Goal: Task Accomplishment & Management: Manage account settings

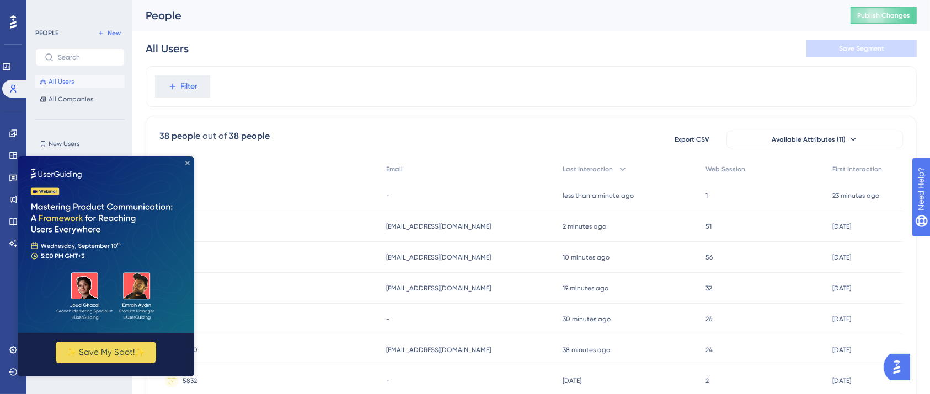
click at [185, 163] on icon "Close Preview" at bounding box center [187, 162] width 4 height 4
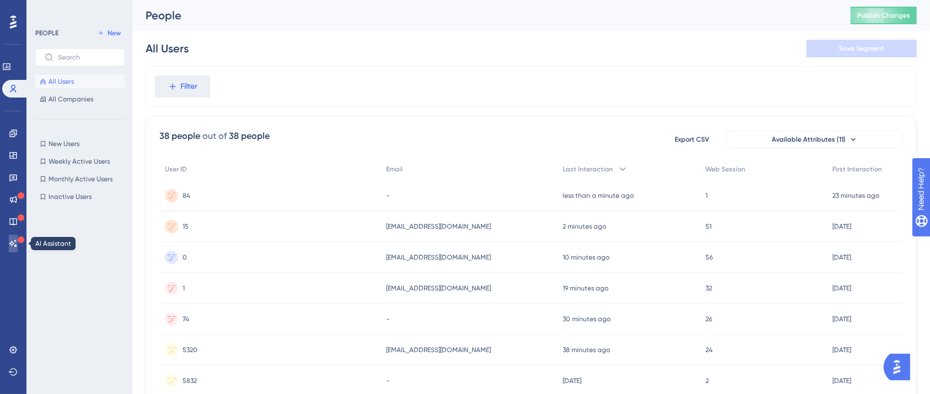
click at [13, 248] on icon at bounding box center [13, 243] width 9 height 9
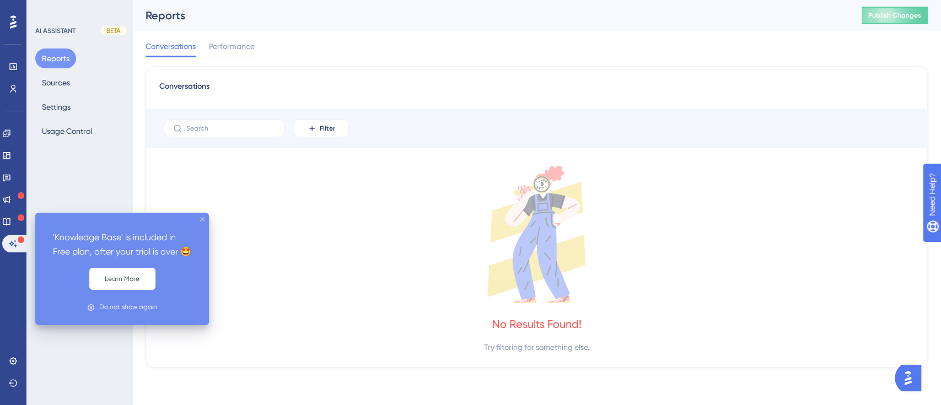
click at [202, 220] on icon "close tooltip" at bounding box center [202, 219] width 4 height 4
click at [201, 221] on icon "close tooltip" at bounding box center [202, 219] width 4 height 4
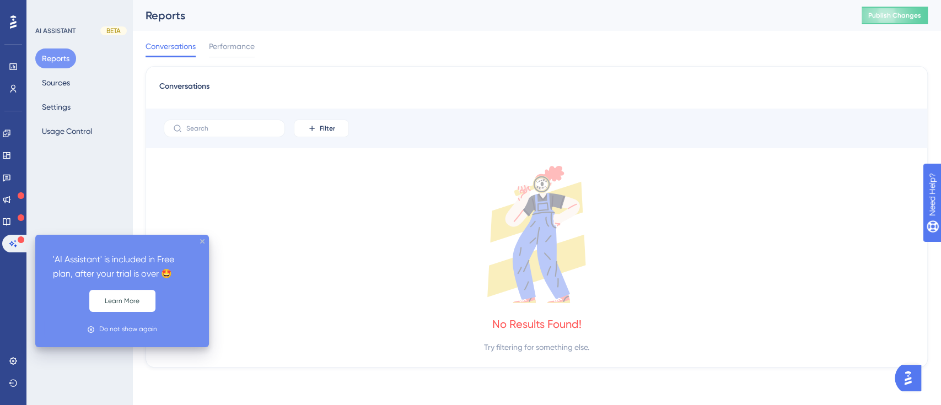
click at [201, 242] on icon "close tooltip" at bounding box center [202, 241] width 4 height 4
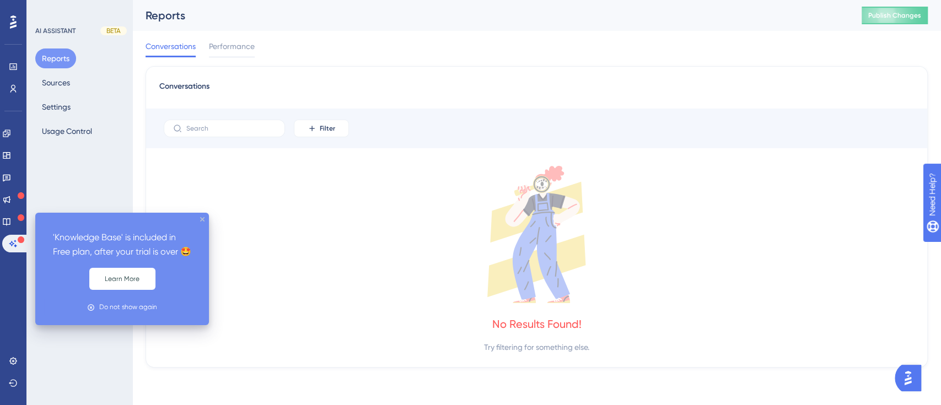
click at [205, 220] on div "'Knowledge Base' is included in Free plan, after your trial is over 🤩 Learn Mor…" at bounding box center [122, 269] width 174 height 112
click at [200, 220] on icon "close tooltip" at bounding box center [202, 219] width 4 height 4
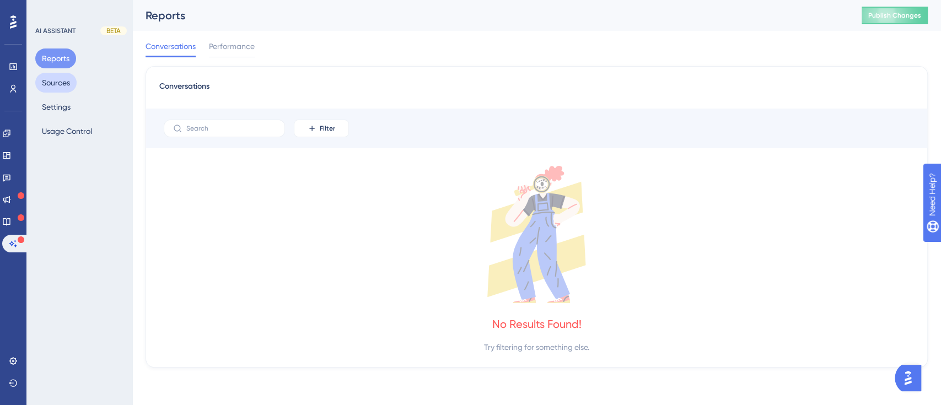
click at [72, 83] on button "Sources" at bounding box center [55, 83] width 41 height 20
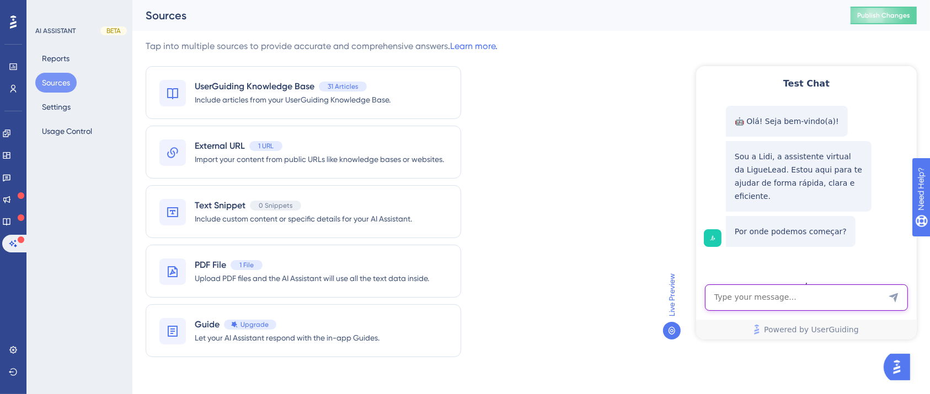
click at [779, 292] on textarea "AI Assistant Text Input" at bounding box center [805, 297] width 203 height 26
type textarea "estou com dúvidas sobre produtos"
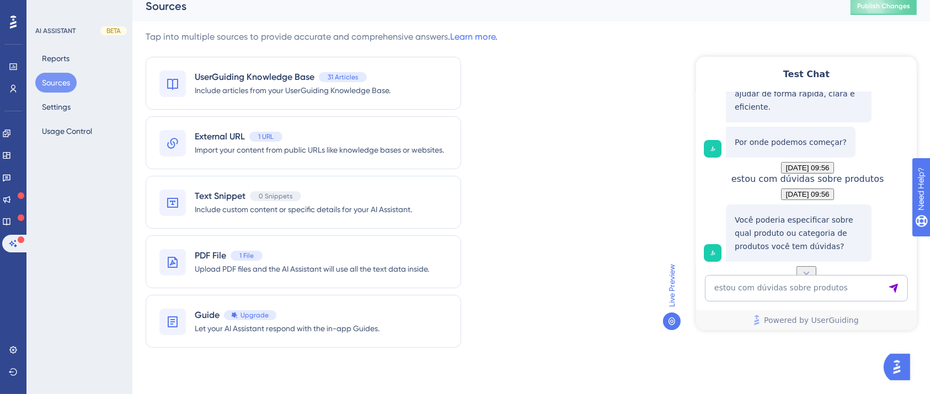
scroll to position [12, 0]
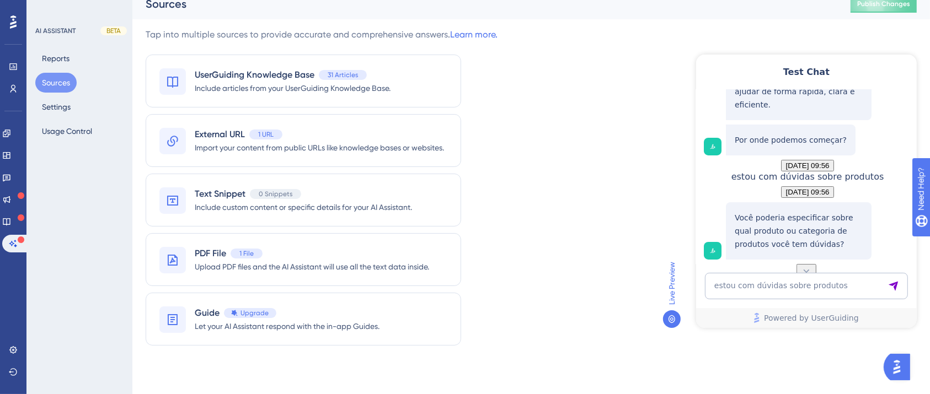
click at [812, 264] on button at bounding box center [806, 271] width 20 height 14
click at [810, 265] on icon at bounding box center [805, 270] width 11 height 11
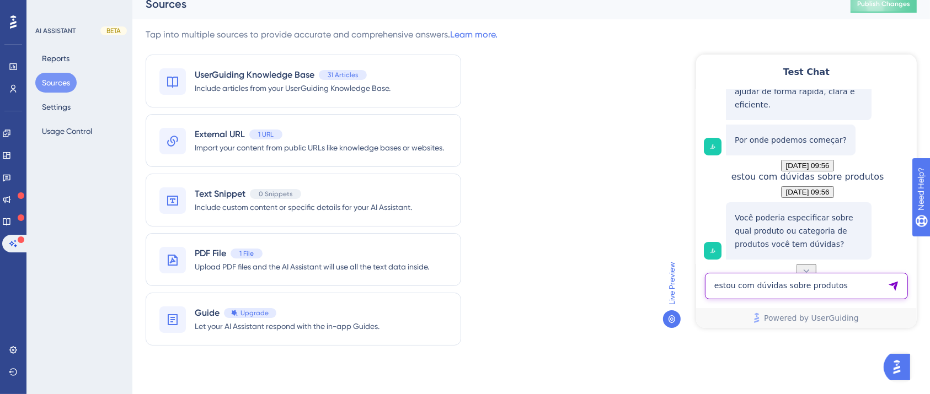
click at [814, 286] on textarea "estou com dúvidas sobre produtos" at bounding box center [805, 285] width 203 height 26
type textarea "p"
type textarea "opção de produtos dentro da liguelead"
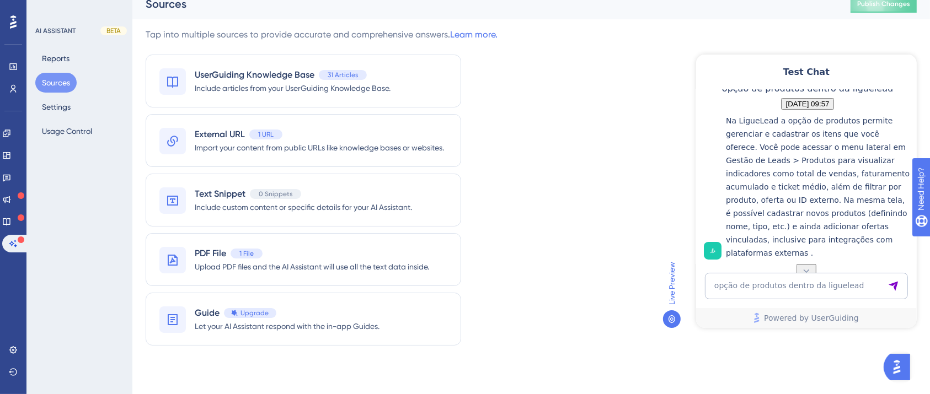
scroll to position [381, 0]
click at [802, 264] on button at bounding box center [806, 271] width 20 height 14
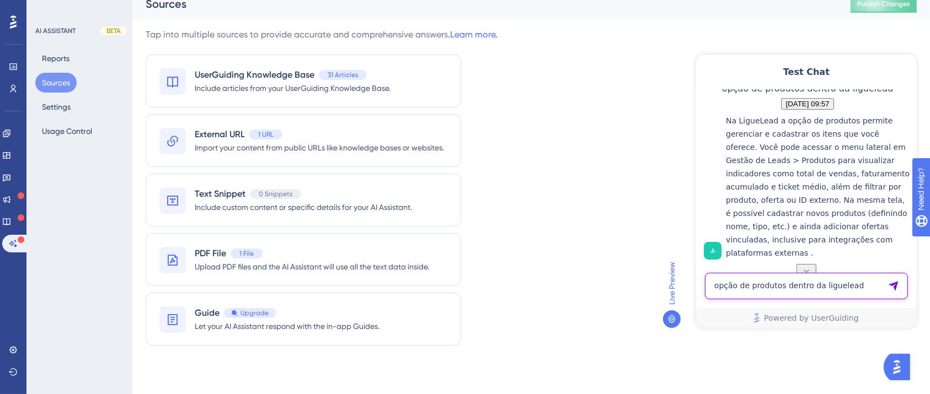
click at [814, 283] on textarea "opção de produtos dentro da liguelead" at bounding box center [805, 285] width 203 height 26
type textarea "quero falar com um humano"
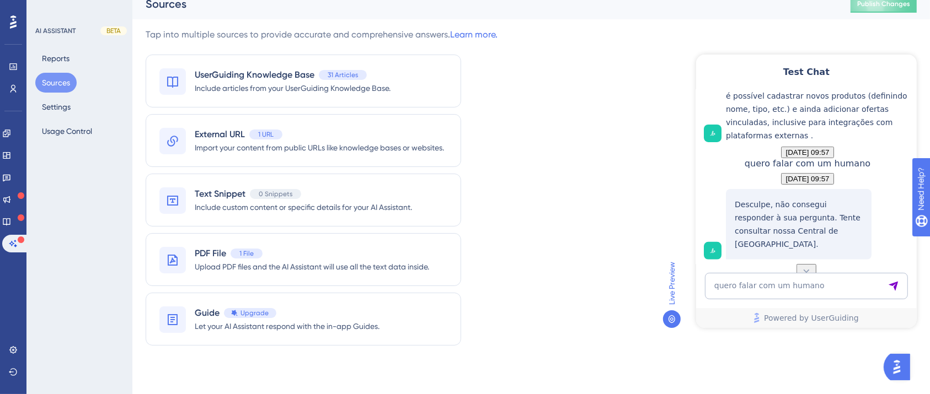
scroll to position [531, 0]
click at [814, 283] on textarea "quero falar com um humano" at bounding box center [805, 285] width 203 height 26
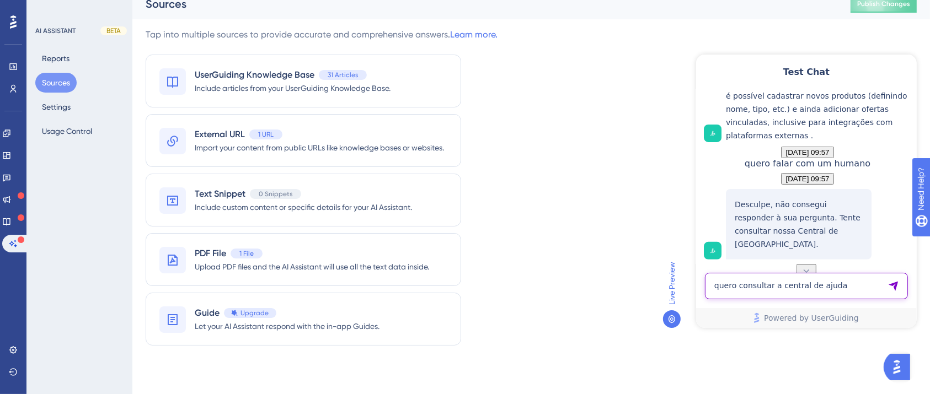
type textarea "quero consultar a central de ajuda"
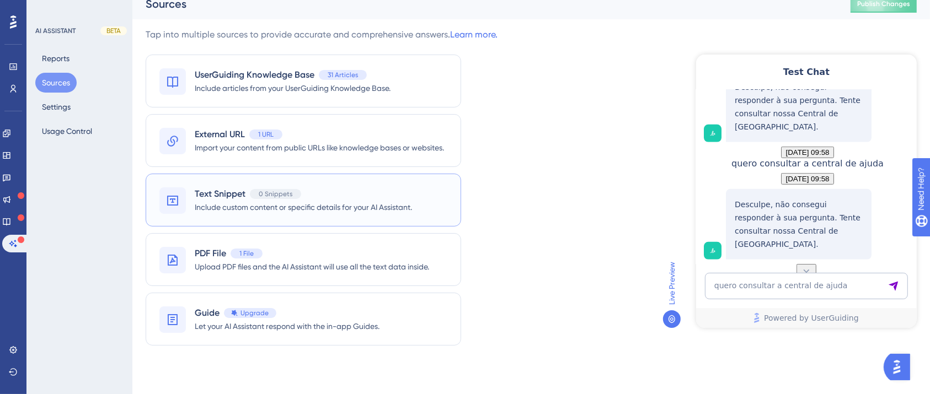
scroll to position [681, 0]
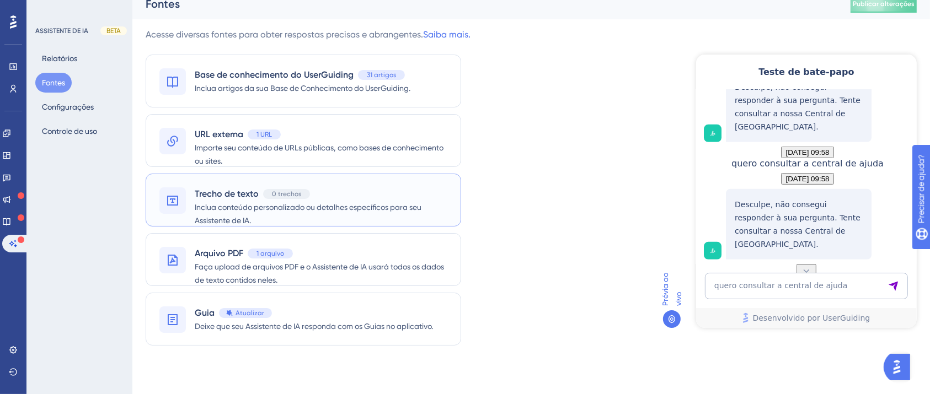
click at [366, 206] on font "Inclua conteúdo personalizado ou detalhes específicos para seu Assistente de IA." at bounding box center [308, 214] width 227 height 22
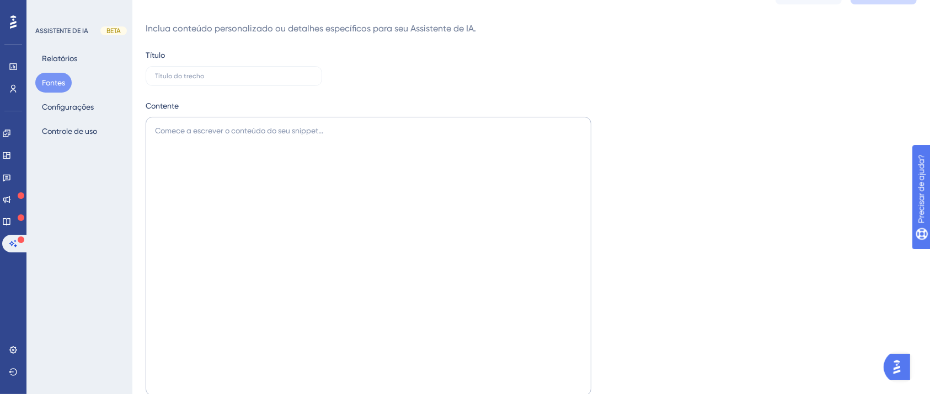
scroll to position [88, 0]
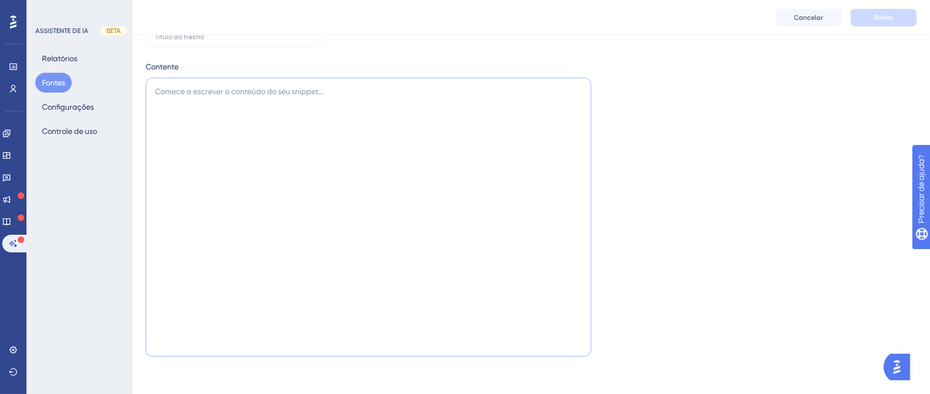
click at [501, 151] on textarea at bounding box center [369, 217] width 446 height 279
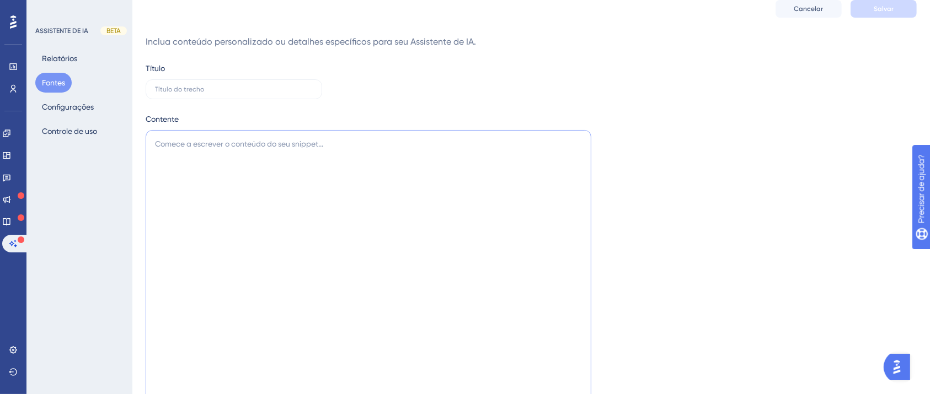
scroll to position [0, 0]
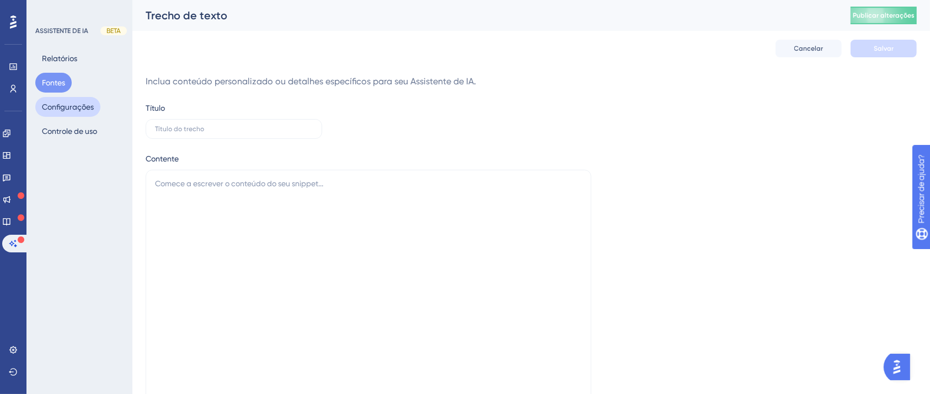
click at [94, 106] on button "Configurações" at bounding box center [67, 107] width 65 height 20
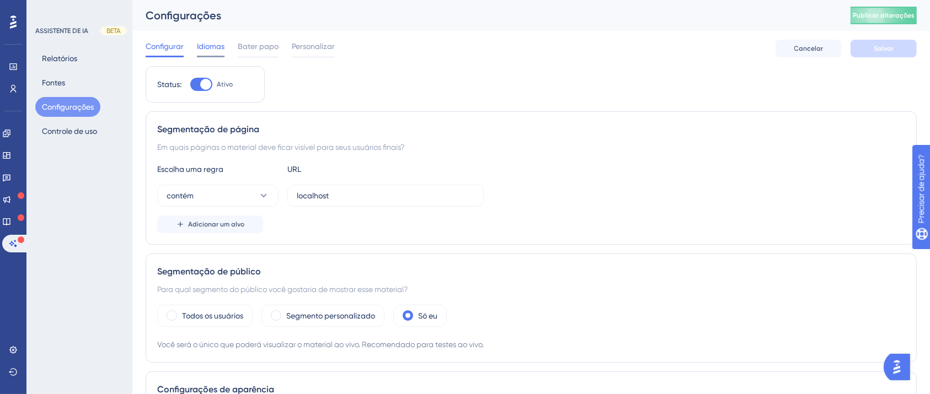
click at [203, 45] on font "Idiomas" at bounding box center [211, 46] width 28 height 9
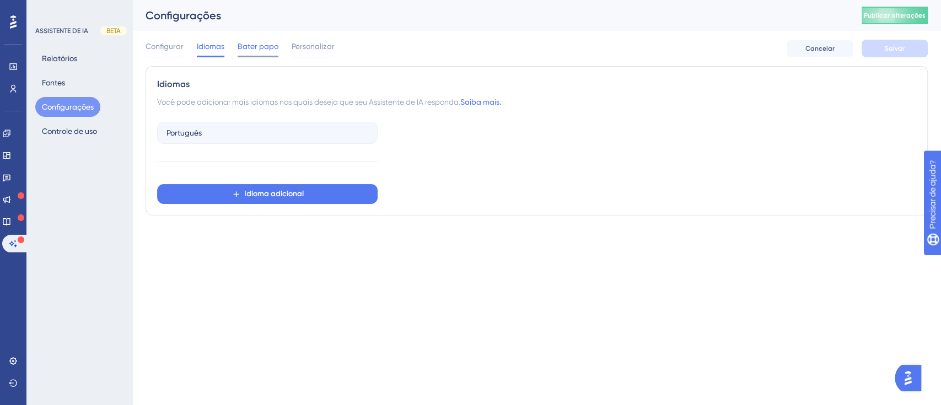
click at [238, 45] on font "Bater papo" at bounding box center [258, 46] width 41 height 9
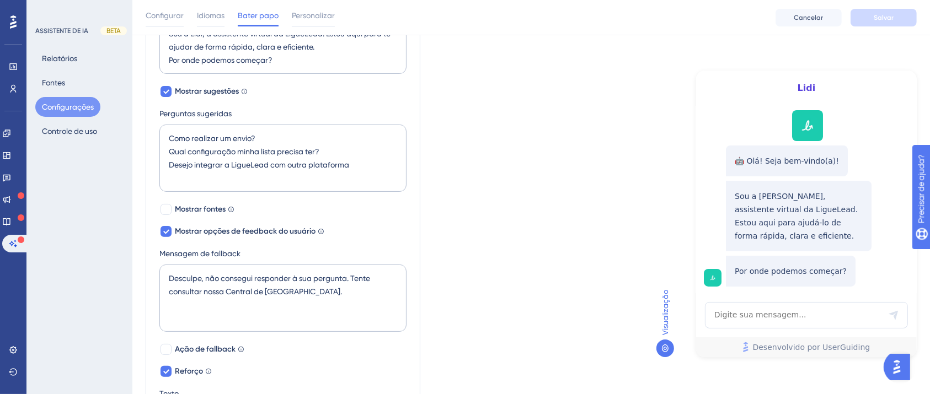
scroll to position [294, 0]
click at [216, 205] on font "Mostrar fontes" at bounding box center [200, 208] width 51 height 9
checkbox input "true"
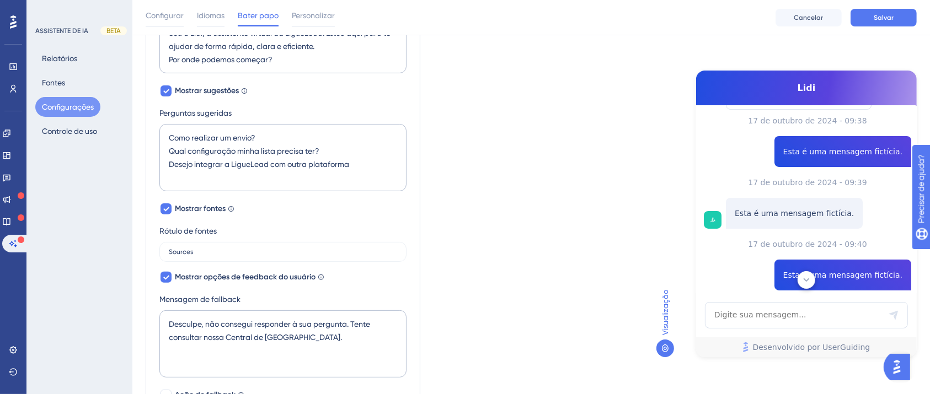
scroll to position [157, 0]
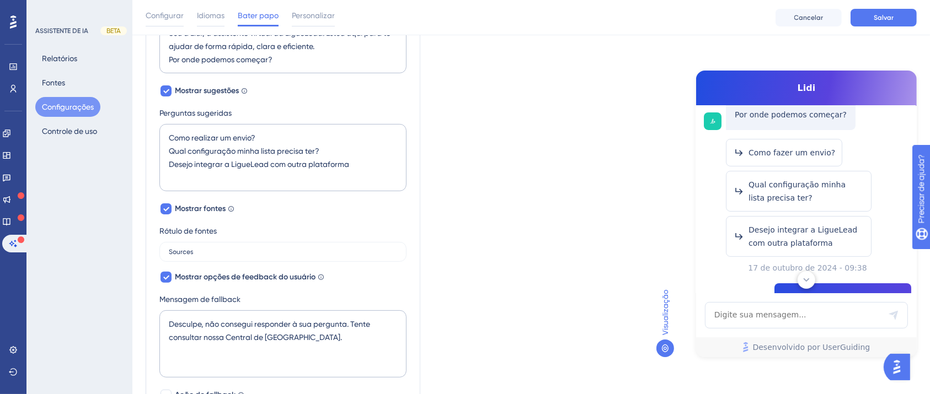
click at [266, 268] on div "Nome do Assistente de IA [PERSON_NAME] reservado para entrada de bate-papo Type…" at bounding box center [282, 172] width 247 height 597
click at [265, 254] on input "Sources" at bounding box center [283, 252] width 228 height 8
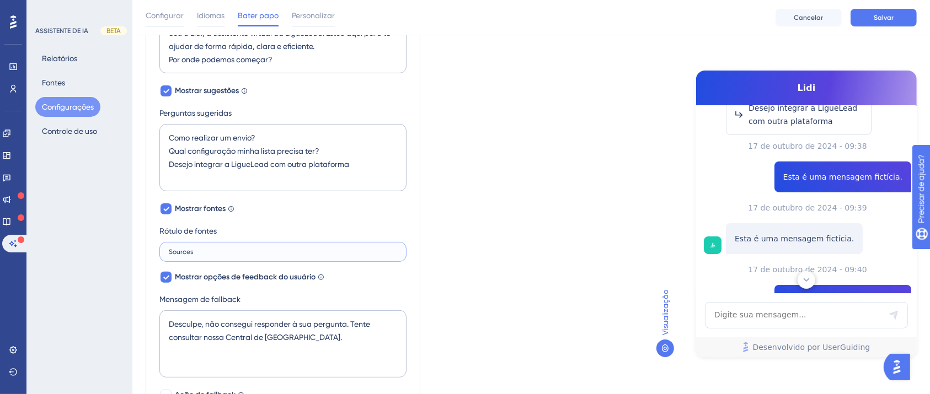
click at [265, 254] on input "Sources" at bounding box center [283, 252] width 228 height 8
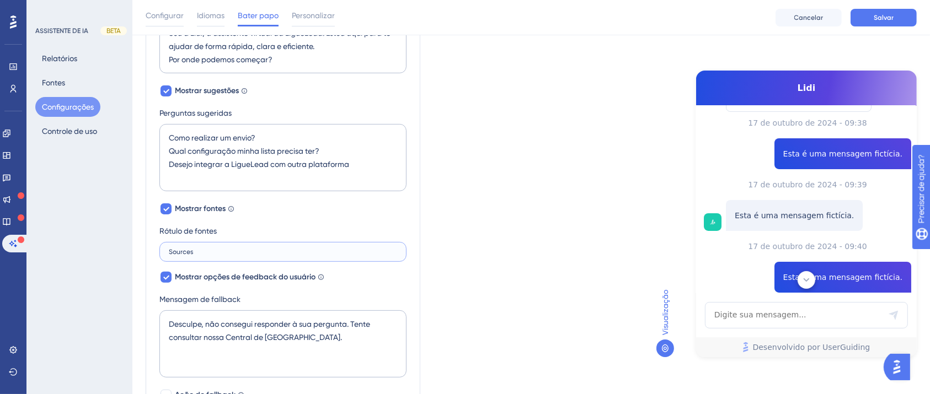
scroll to position [304, 0]
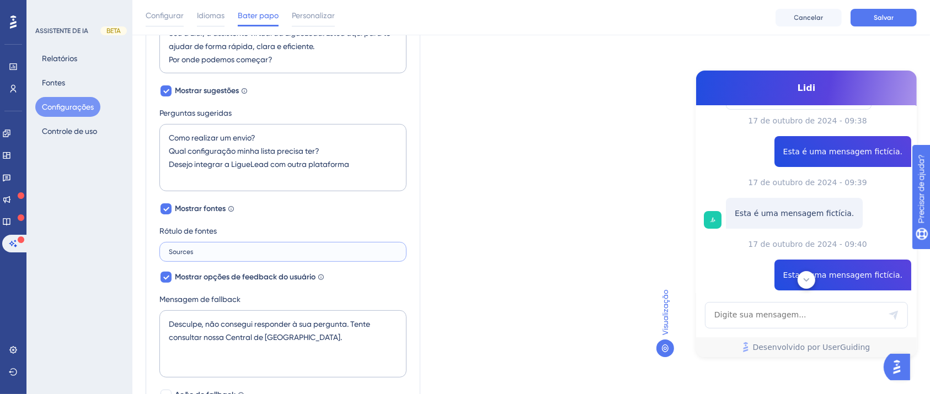
click at [269, 249] on input "Sources" at bounding box center [283, 252] width 228 height 8
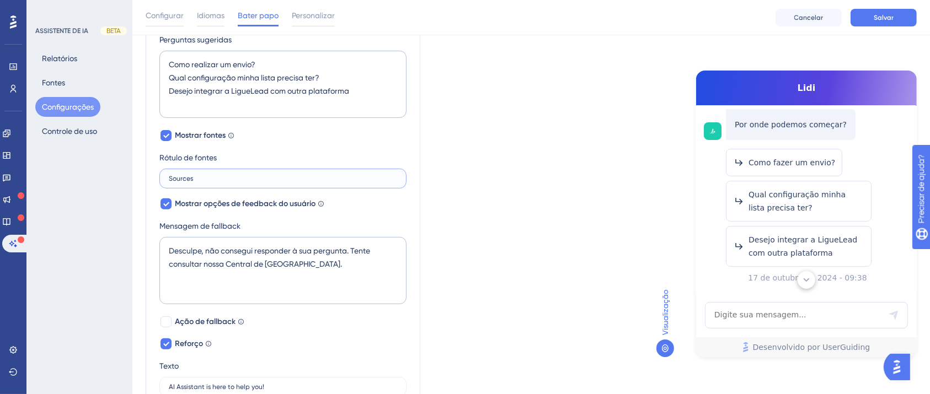
scroll to position [441, 0]
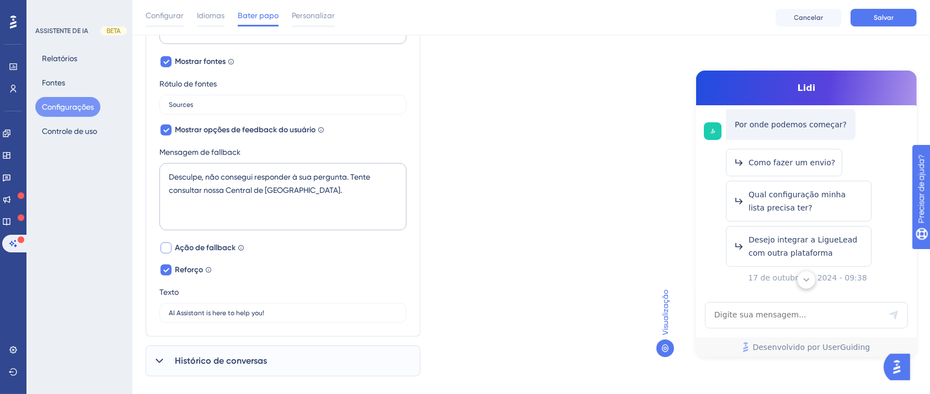
click at [227, 245] on font "Ação de fallback" at bounding box center [205, 247] width 61 height 9
checkbox input "true"
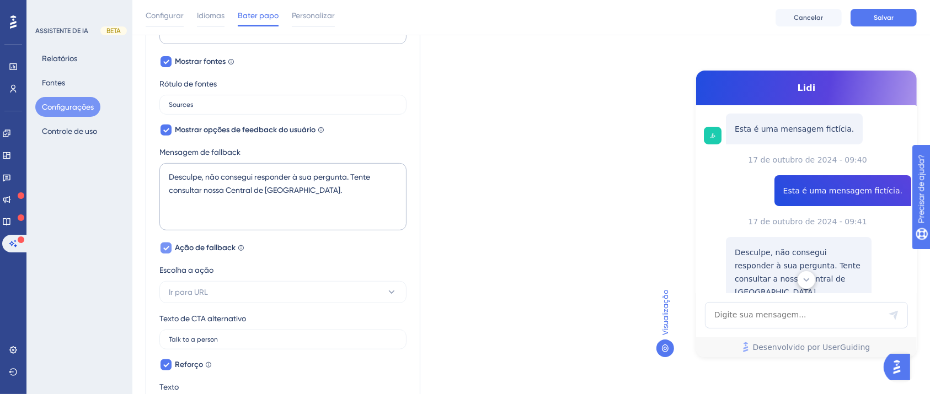
scroll to position [407, 0]
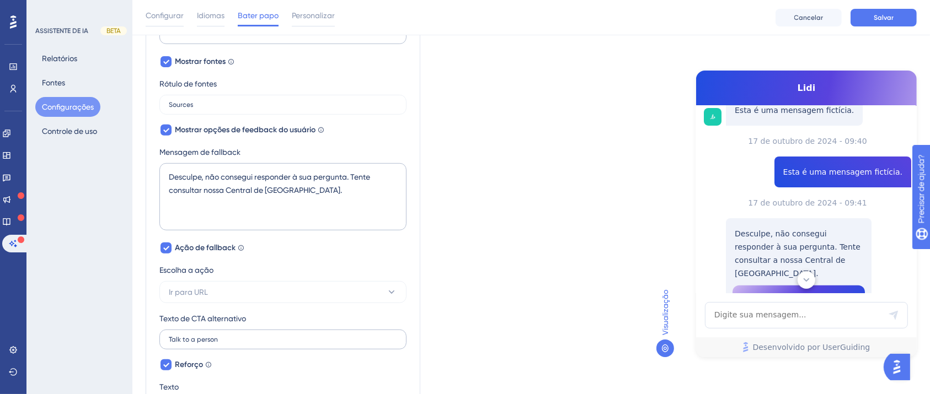
click at [259, 344] on label "Talk to a person" at bounding box center [282, 340] width 247 height 20
click at [259, 344] on input "Talk to a person" at bounding box center [283, 340] width 228 height 8
drag, startPoint x: 229, startPoint y: 340, endPoint x: 166, endPoint y: 343, distance: 63.5
click at [166, 343] on label "Talk to a person" at bounding box center [282, 340] width 247 height 20
type input "Fale com o nosso Suporte"
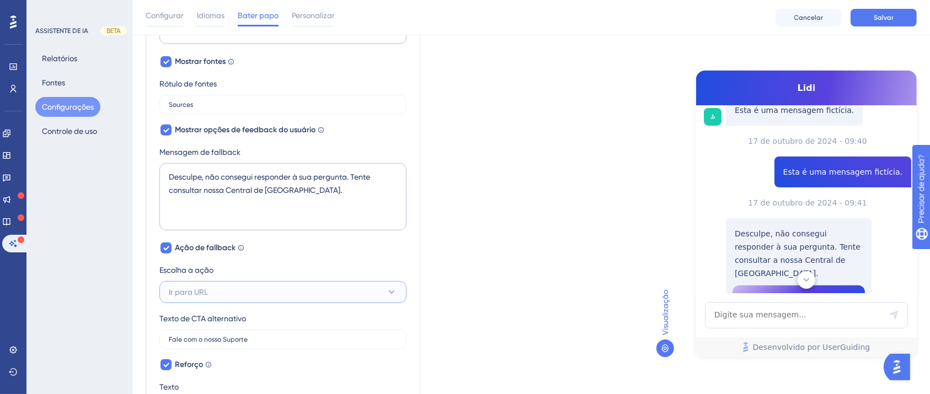
click at [397, 285] on button "Ir para URL" at bounding box center [282, 292] width 247 height 22
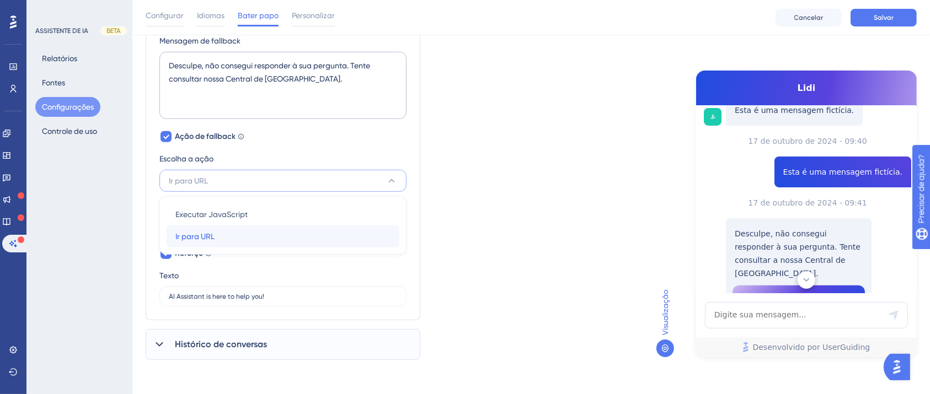
click at [266, 242] on div "Ir para URL Ir para URL" at bounding box center [282, 237] width 215 height 22
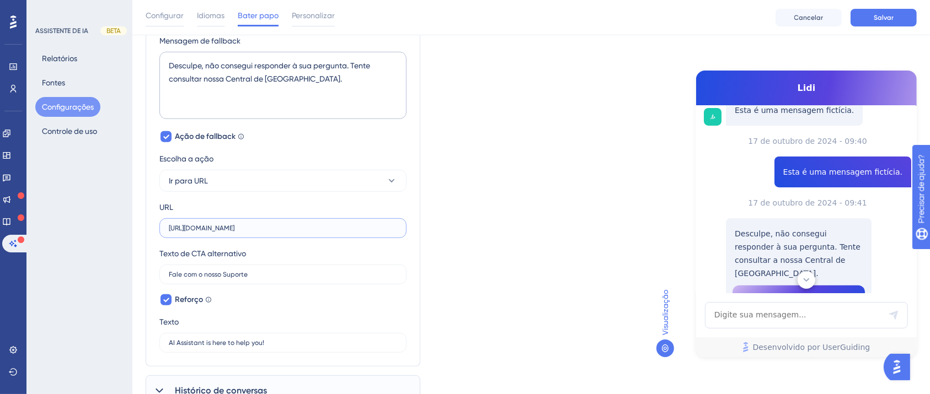
click at [258, 229] on input "[URL][DOMAIN_NAME]" at bounding box center [283, 228] width 228 height 8
paste input "[DOMAIN_NAME][URL][PHONE_NUMBER]"
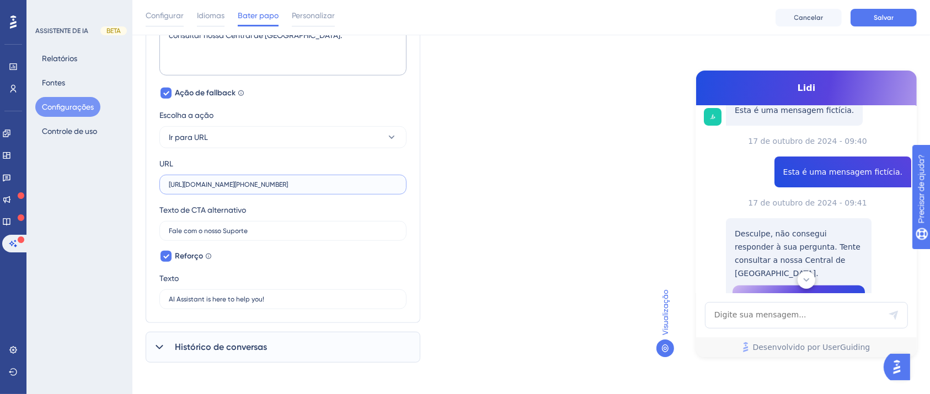
scroll to position [599, 0]
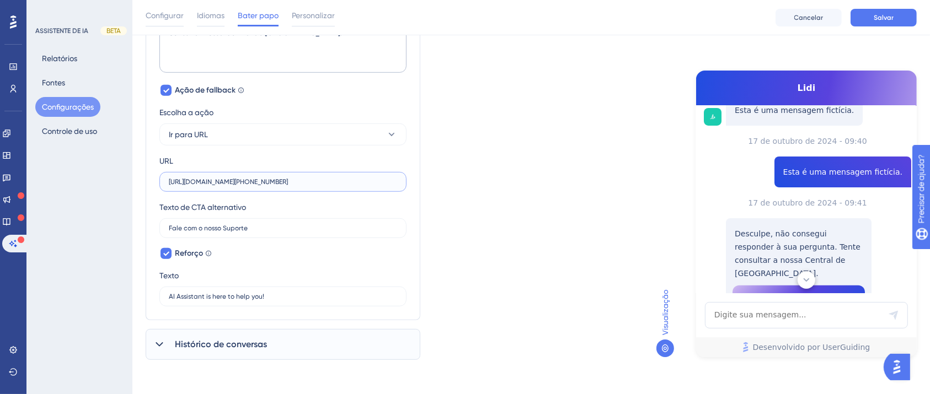
type input "[URL][DOMAIN_NAME][PHONE_NUMBER]"
click at [248, 355] on div "Histórico de conversas" at bounding box center [283, 344] width 275 height 31
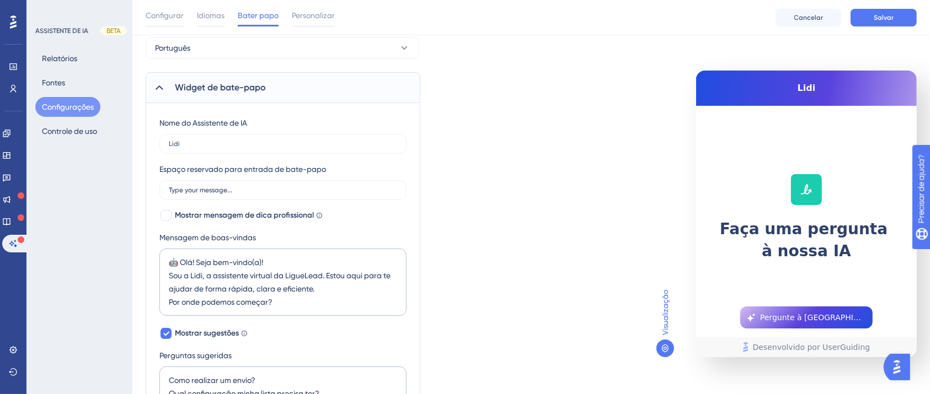
scroll to position [0, 0]
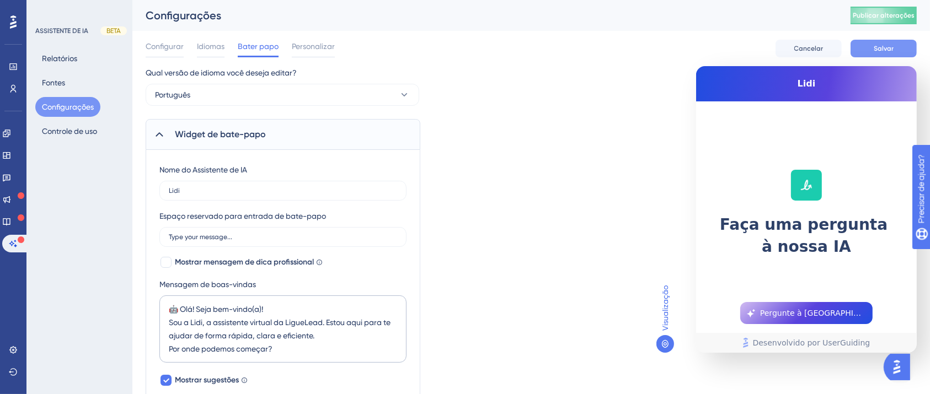
click at [877, 49] on font "Salvar" at bounding box center [883, 49] width 20 height 8
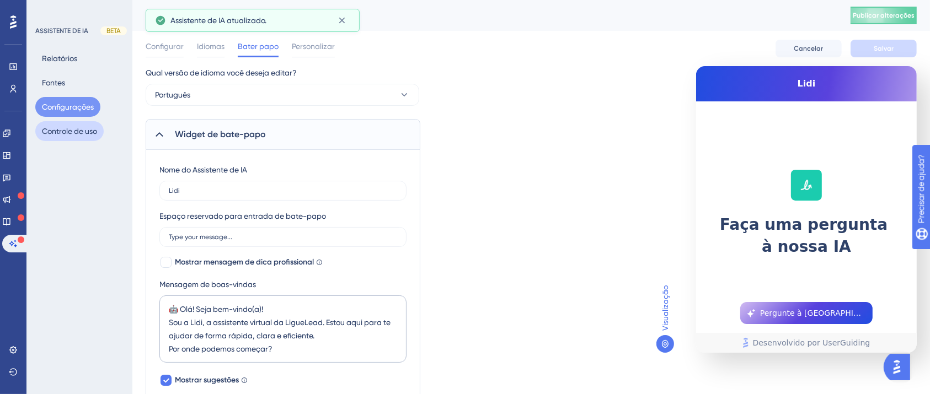
click at [86, 121] on button "Controle de uso" at bounding box center [69, 131] width 68 height 20
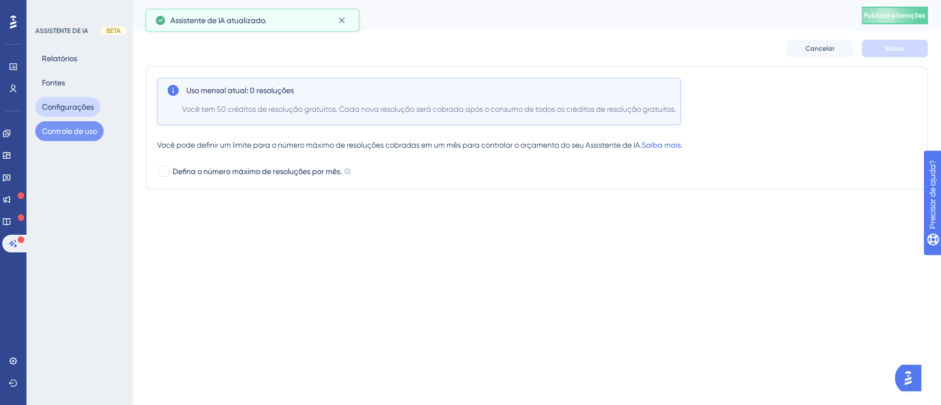
click at [73, 106] on font "Configurações" at bounding box center [68, 107] width 52 height 9
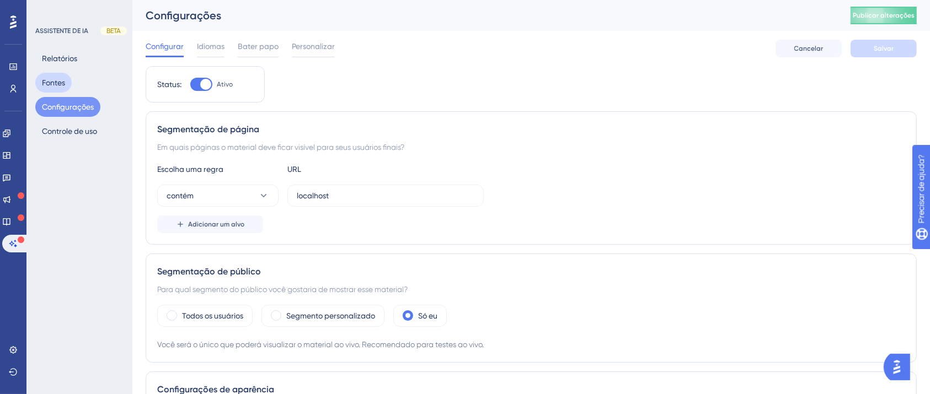
click at [45, 85] on font "Fontes" at bounding box center [53, 82] width 23 height 9
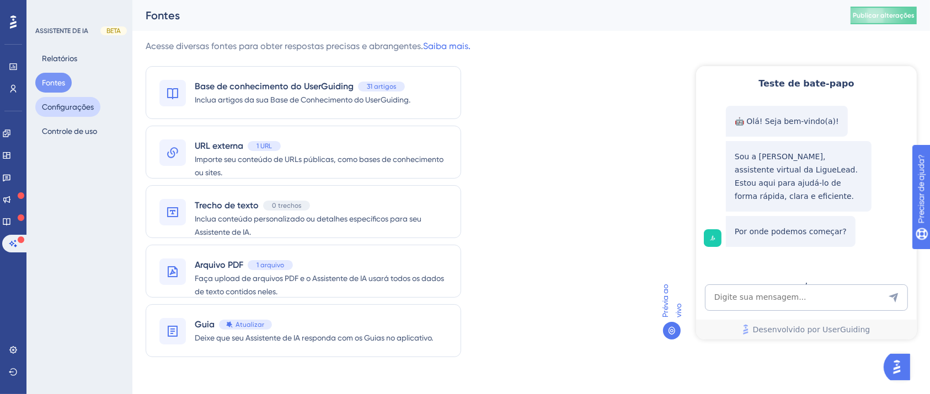
click at [84, 110] on font "Configurações" at bounding box center [68, 107] width 52 height 9
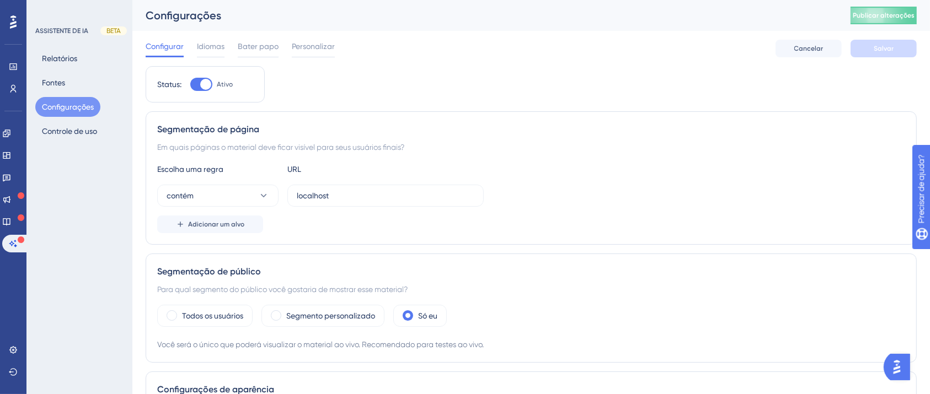
click at [287, 41] on div "Configurar Idiomas Bater papo Personalizar" at bounding box center [240, 49] width 189 height 18
click at [278, 41] on span "Bater papo" at bounding box center [258, 46] width 41 height 13
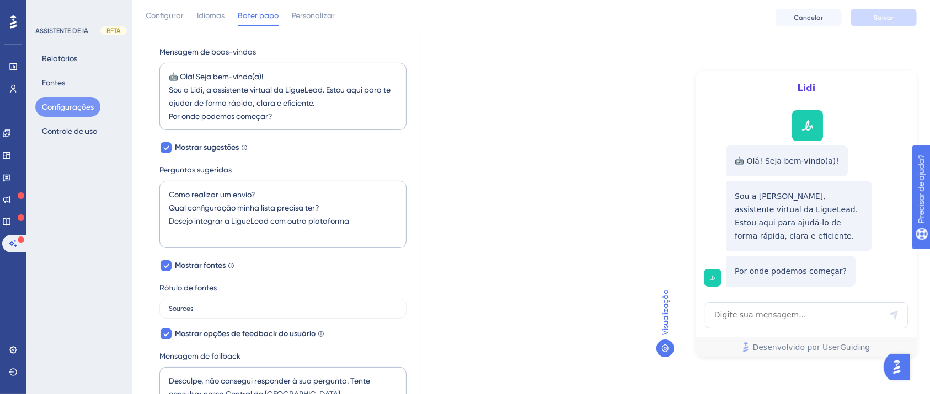
scroll to position [147, 0]
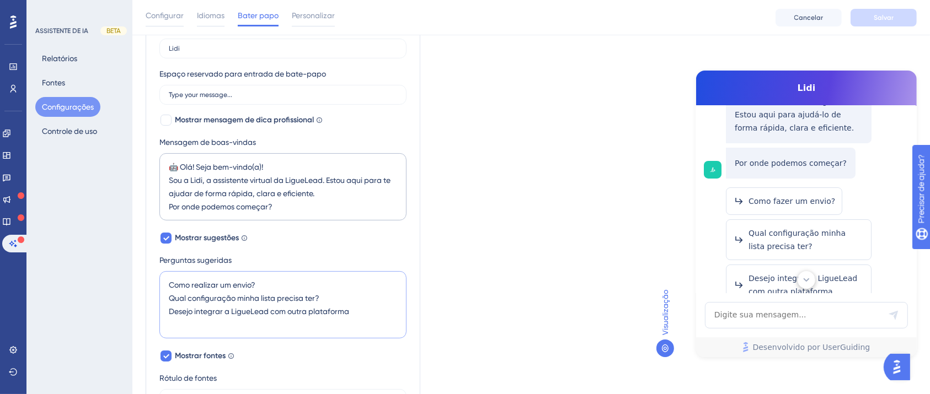
drag, startPoint x: 351, startPoint y: 311, endPoint x: 132, endPoint y: 310, distance: 218.9
click at [132, 310] on div "Desempenho Usuários Noivado Widgets Opinião Atualizações de produtos Base de co…" at bounding box center [530, 341] width 797 height 977
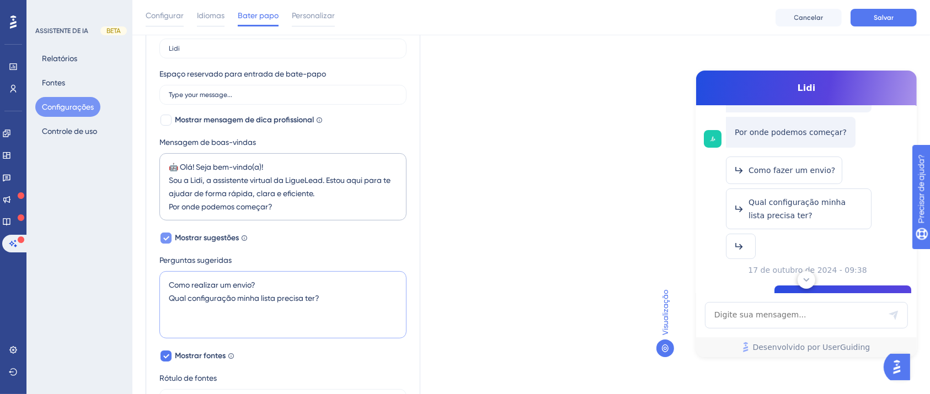
type textarea "Como realizar um envio? Qual configuração minha lista precisa ter?"
click at [163, 235] on icon at bounding box center [166, 238] width 7 height 9
checkbox input "false"
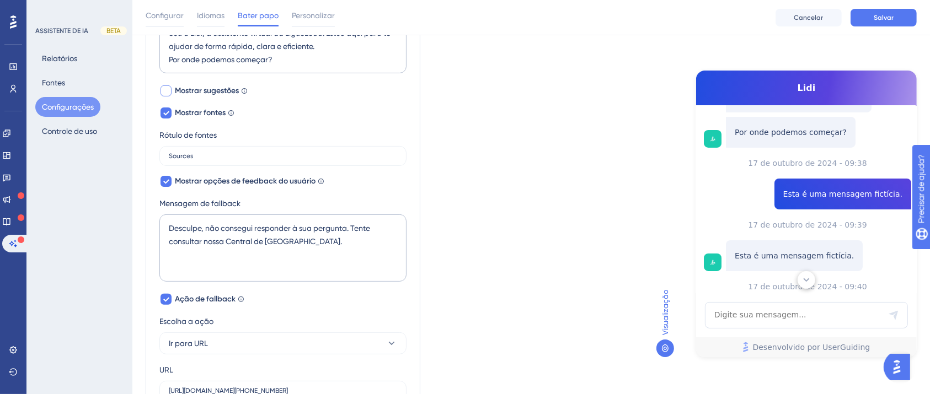
scroll to position [503, 0]
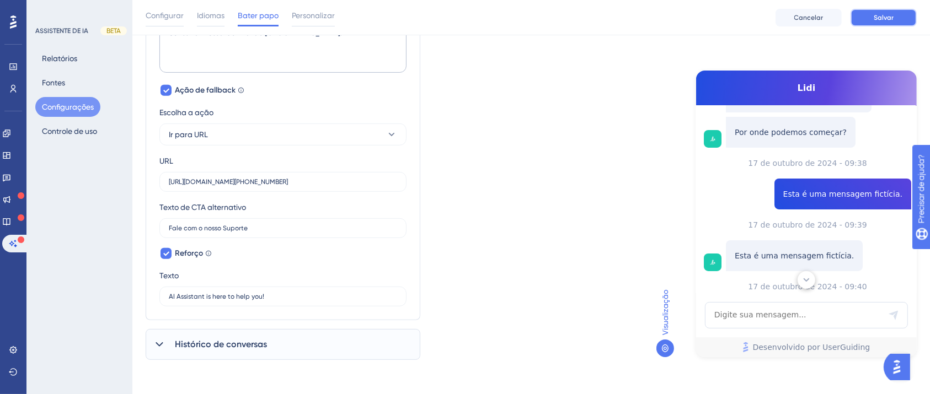
click at [880, 24] on button "Salvar" at bounding box center [883, 18] width 66 height 18
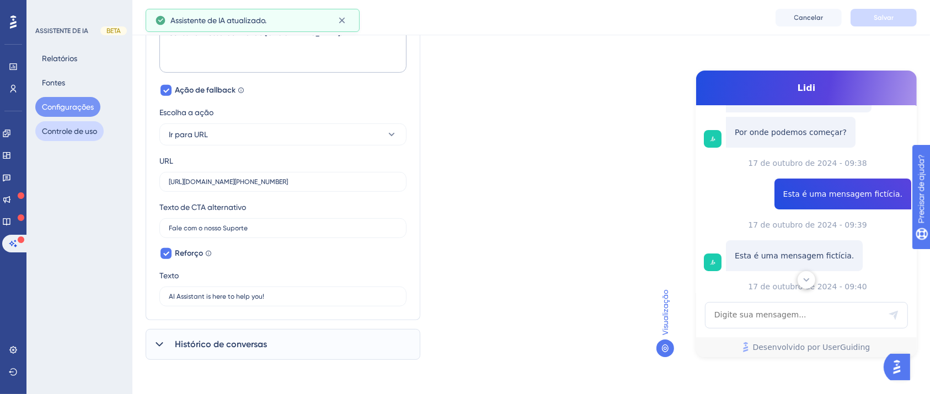
click at [76, 127] on font "Controle de uso" at bounding box center [69, 131] width 55 height 9
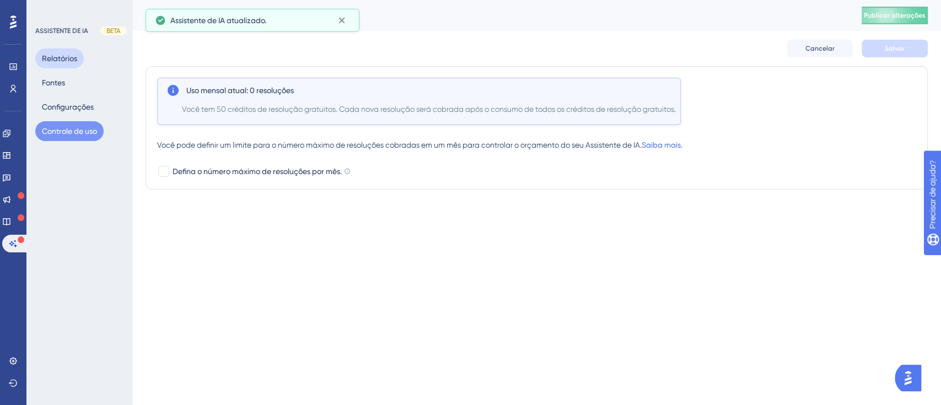
click at [58, 58] on font "Relatórios" at bounding box center [59, 58] width 35 height 9
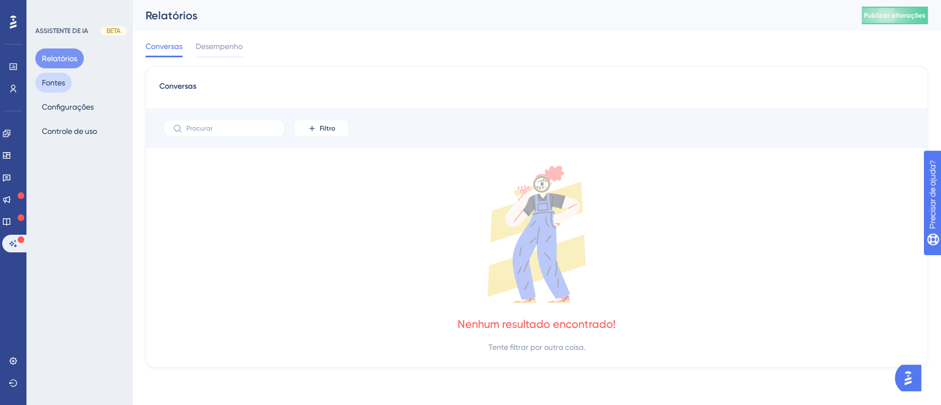
click at [62, 80] on font "Fontes" at bounding box center [53, 82] width 23 height 9
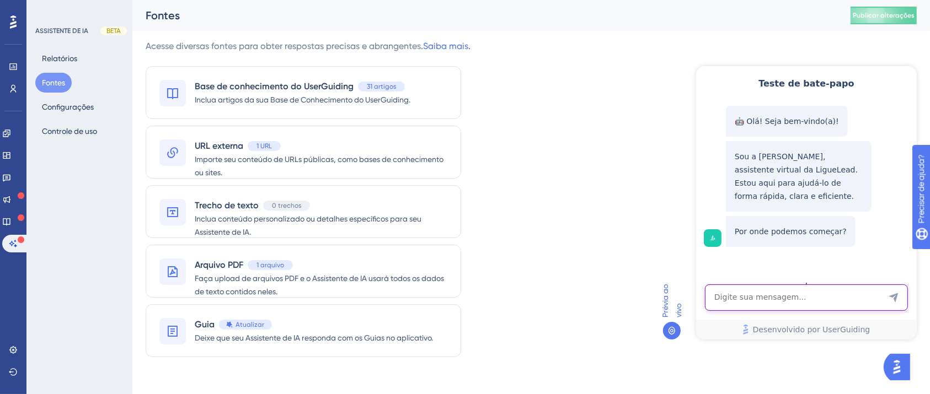
click at [776, 290] on textarea "Entrada de texto do assistente de IA" at bounding box center [805, 297] width 203 height 26
type textarea "falar com um humano"
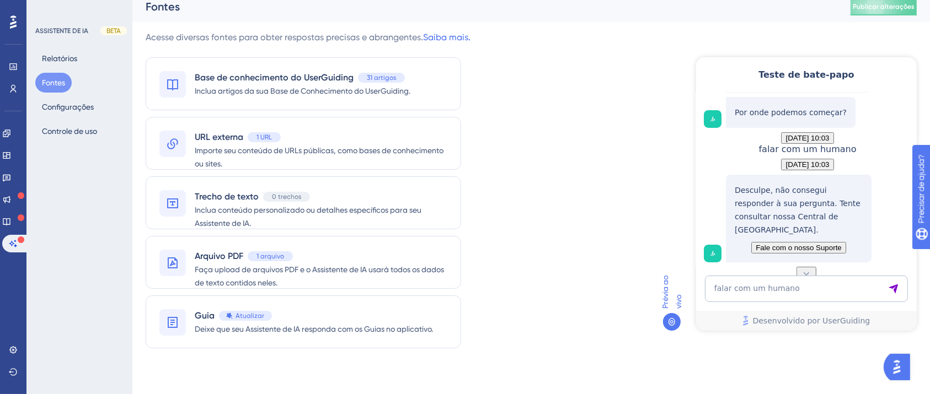
scroll to position [12, 0]
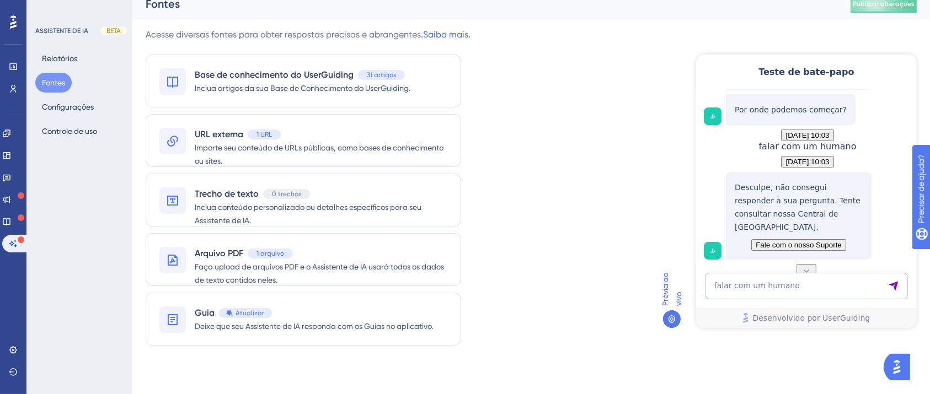
click at [835, 240] on span "Fale com o nosso Suporte" at bounding box center [798, 244] width 86 height 8
click at [836, 242] on span "Fale com o nosso Suporte" at bounding box center [798, 244] width 86 height 8
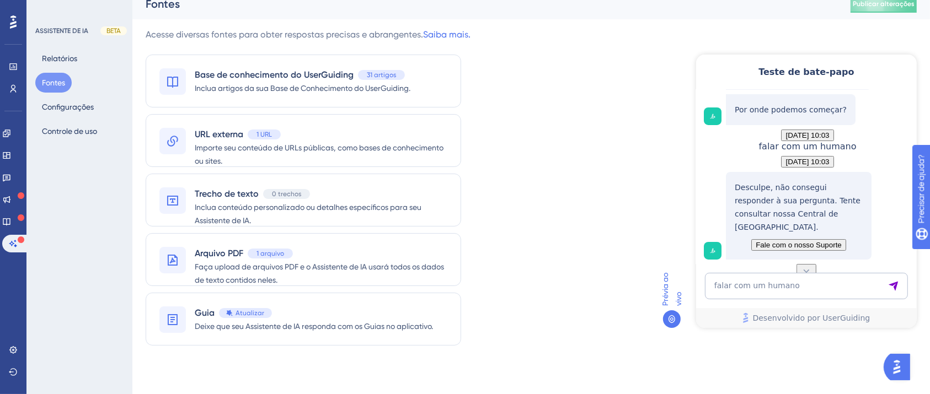
click at [836, 242] on span "Fale com o nosso Suporte" at bounding box center [798, 244] width 86 height 8
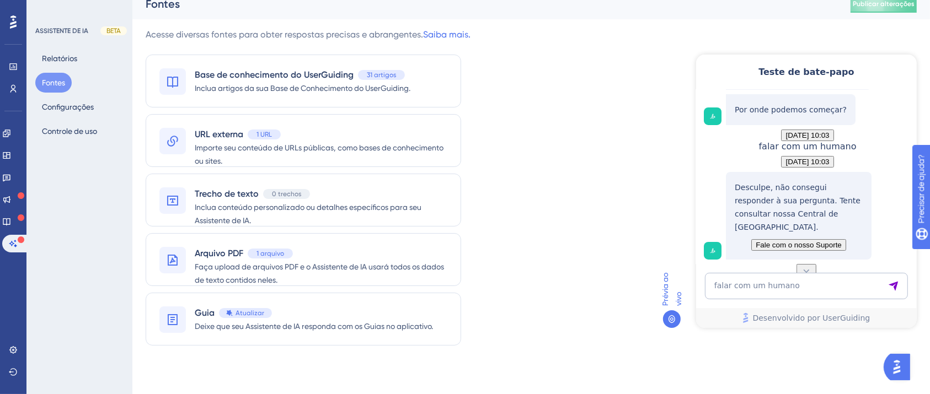
click at [836, 242] on span "Fale com o nosso Suporte" at bounding box center [798, 244] width 86 height 8
click at [835, 240] on span "Fale com o nosso Suporte" at bounding box center [798, 244] width 86 height 8
click at [834, 240] on span "Fale com o nosso Suporte" at bounding box center [798, 244] width 86 height 8
click at [840, 240] on span "Fale com o nosso Suporte" at bounding box center [798, 244] width 86 height 8
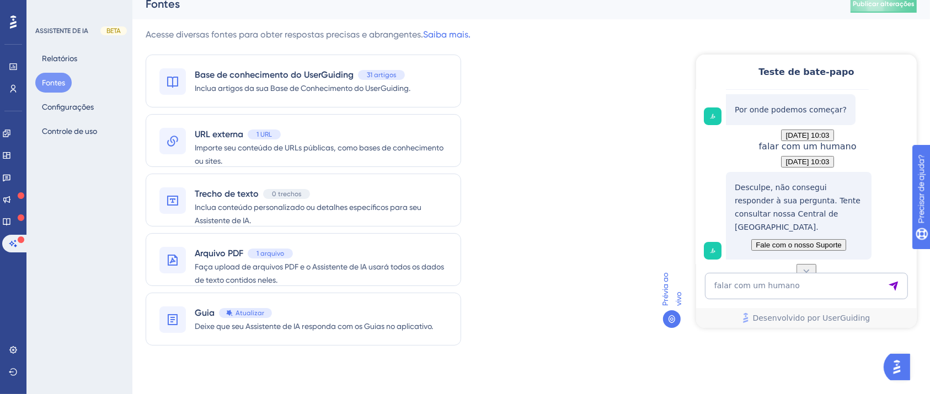
click at [832, 240] on span "Fale com o nosso Suporte" at bounding box center [798, 244] width 86 height 8
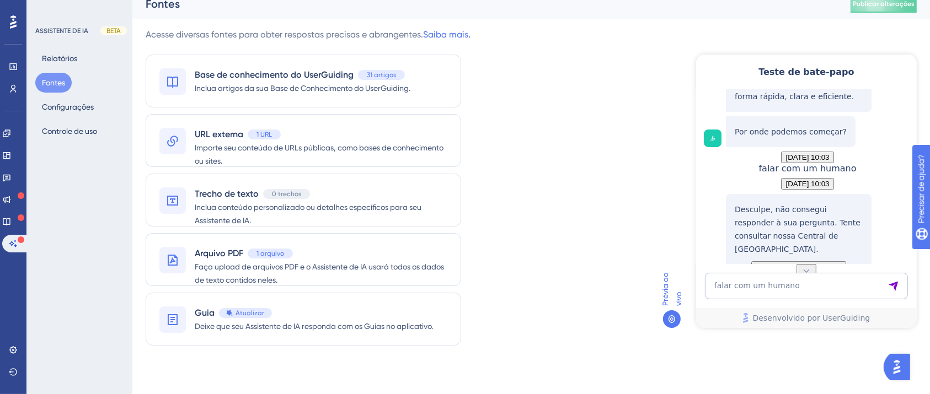
scroll to position [140, 0]
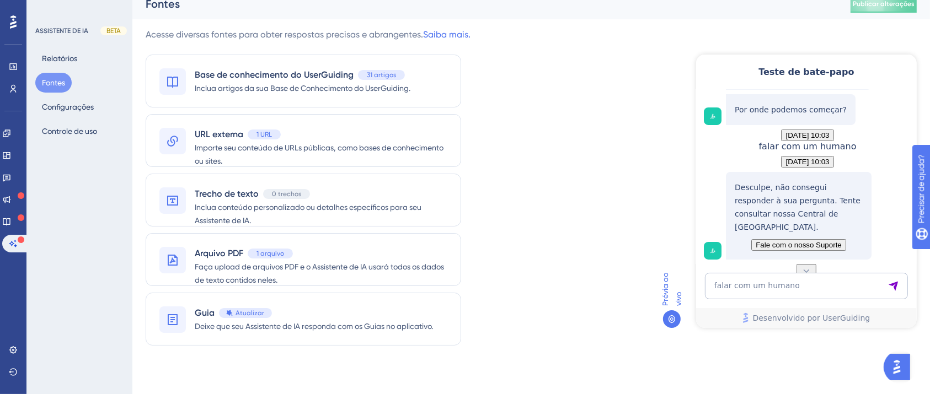
click at [829, 240] on span "Fale com o nosso Suporte" at bounding box center [798, 244] width 86 height 8
click at [59, 104] on font "Configurações" at bounding box center [68, 107] width 52 height 9
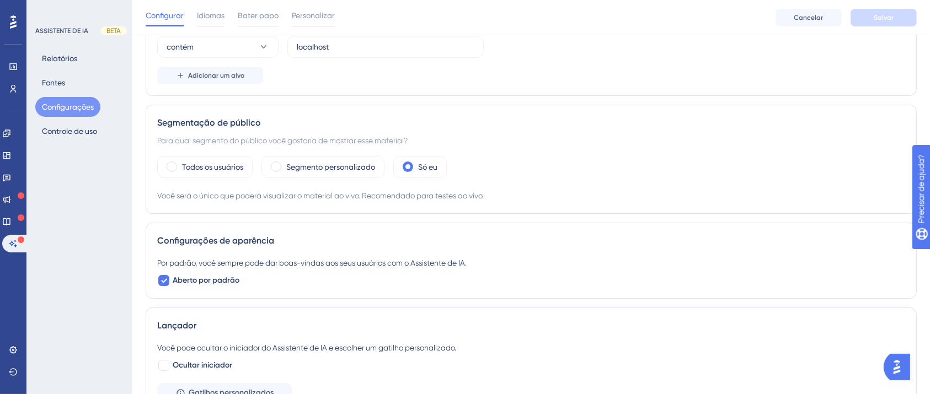
scroll to position [17, 0]
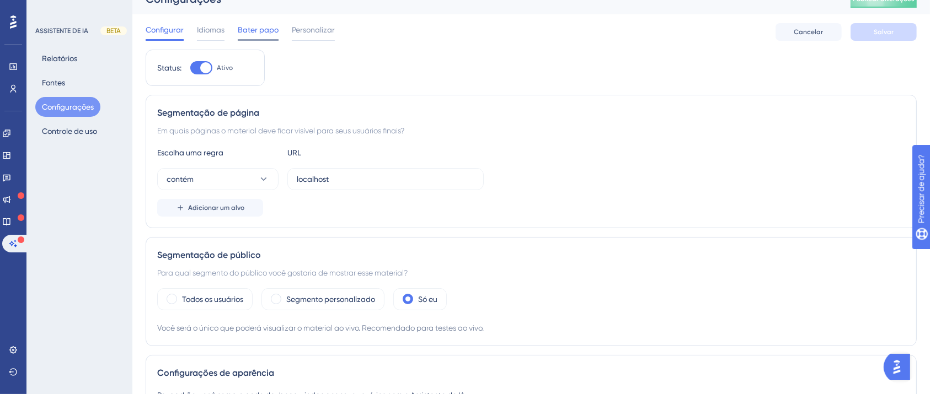
click at [261, 29] on font "Bater papo" at bounding box center [258, 29] width 41 height 9
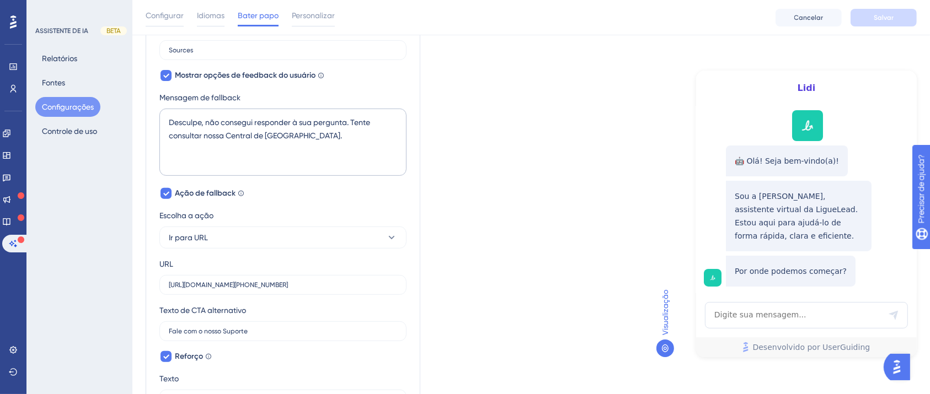
scroll to position [503, 0]
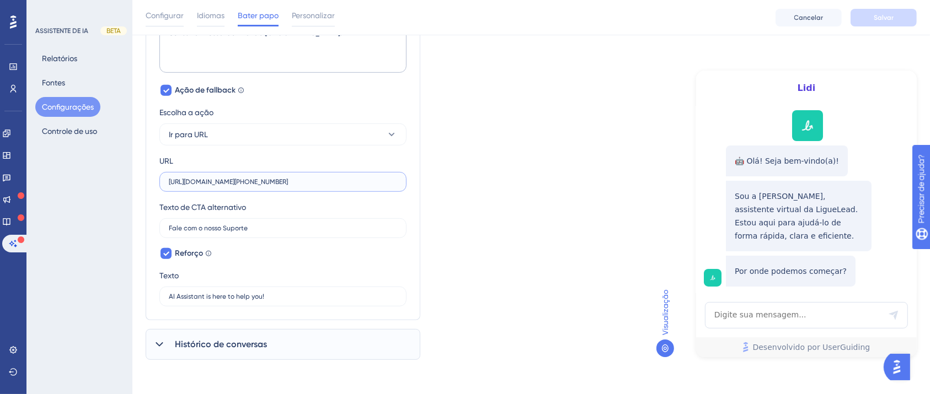
click at [269, 178] on input "[URL][DOMAIN_NAME][PHONE_NUMBER]" at bounding box center [283, 182] width 228 height 8
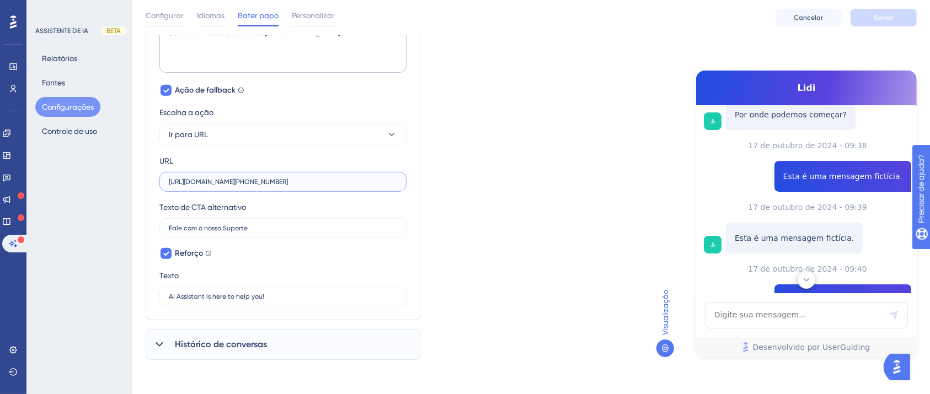
click at [269, 178] on input "[URL][DOMAIN_NAME][PHONE_NUMBER]" at bounding box center [283, 182] width 228 height 8
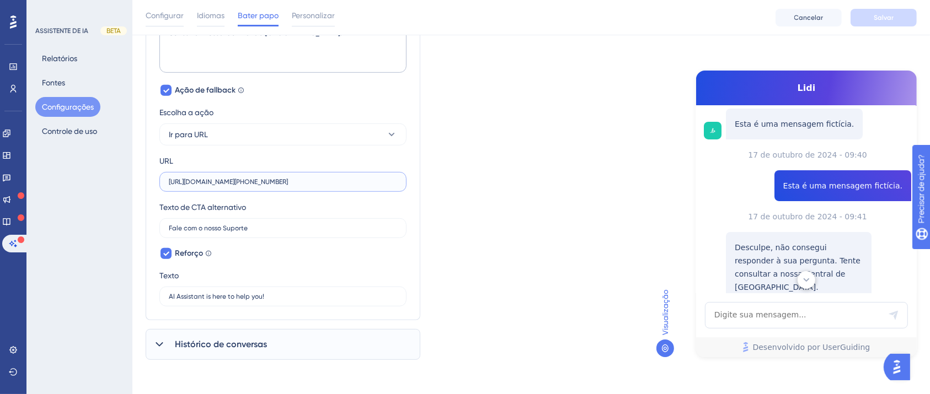
scroll to position [285, 0]
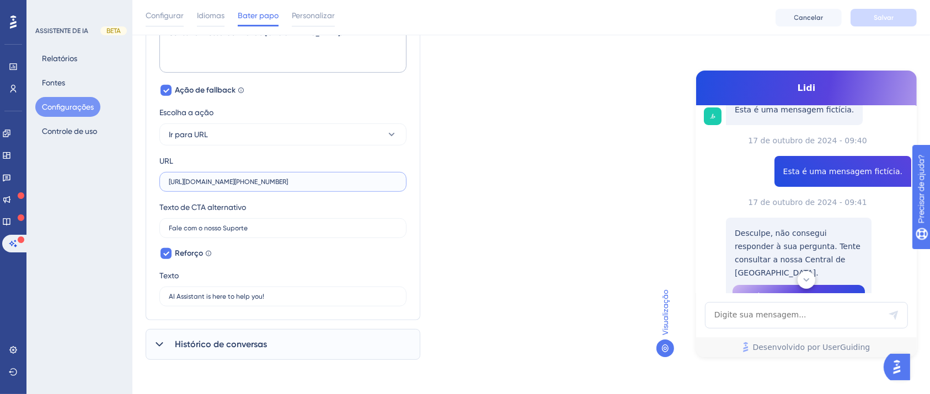
click at [269, 178] on input "[URL][DOMAIN_NAME][PHONE_NUMBER]" at bounding box center [283, 182] width 228 height 8
click at [234, 135] on button "Ir para URL" at bounding box center [282, 135] width 247 height 22
click at [248, 162] on div "Executar JavaScript Executar JavaScript" at bounding box center [282, 168] width 215 height 22
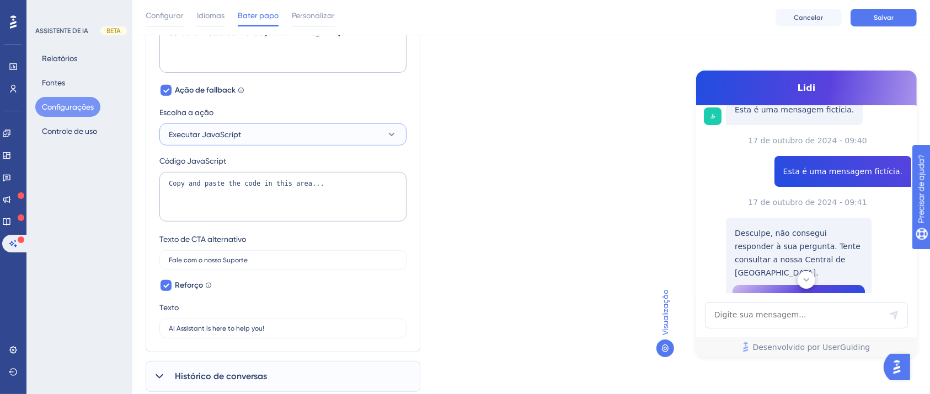
click at [261, 130] on button "Executar JavaScript" at bounding box center [282, 135] width 247 height 22
click at [233, 196] on div "Ir para URL Ir para URL" at bounding box center [282, 190] width 215 height 22
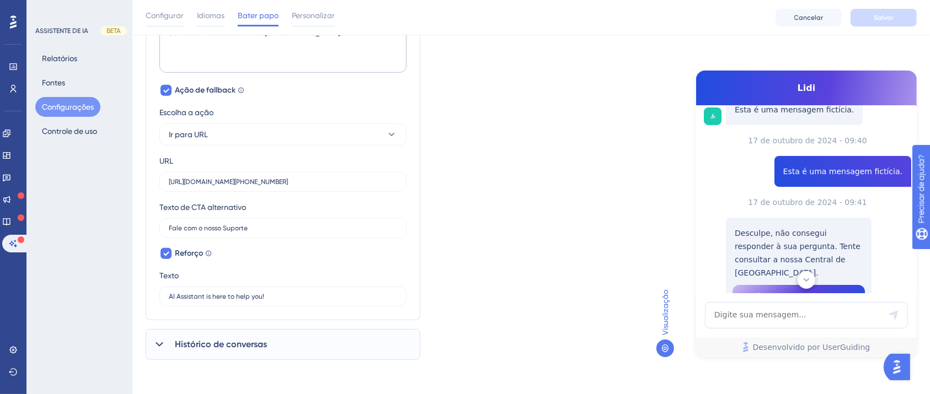
click at [266, 342] on div "Histórico de conversas" at bounding box center [283, 344] width 275 height 31
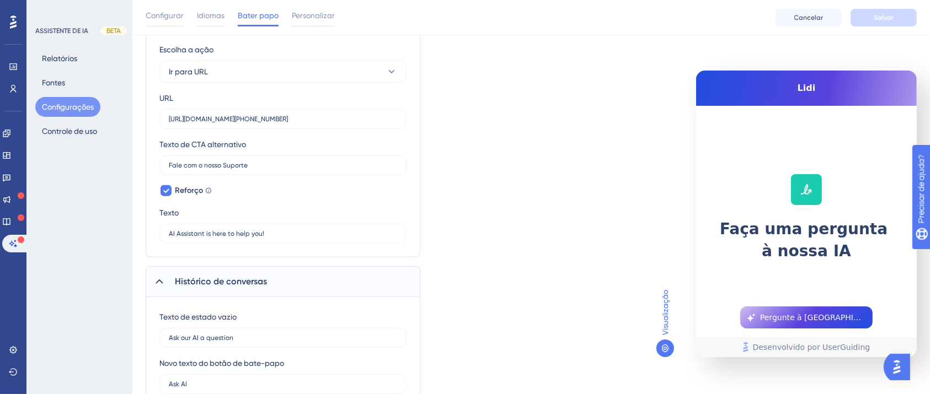
scroll to position [614, 0]
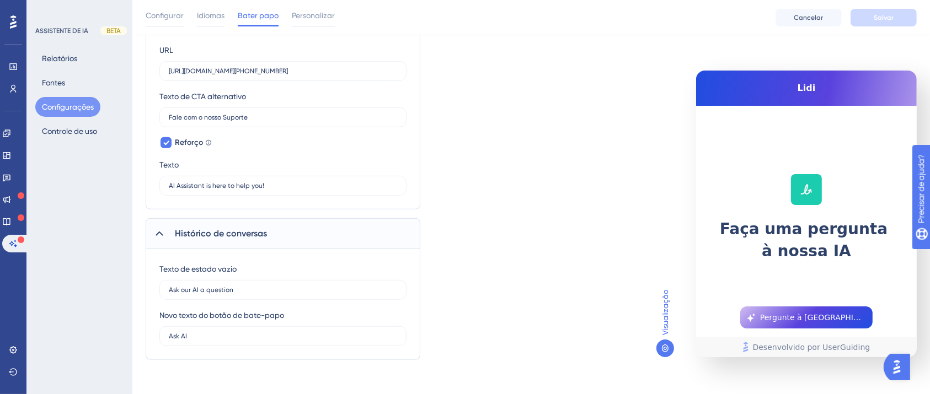
click at [267, 277] on div "Texto de estado vazio Ask our AI a question" at bounding box center [282, 280] width 247 height 37
click at [275, 286] on input "Ask our AI a question" at bounding box center [283, 290] width 228 height 8
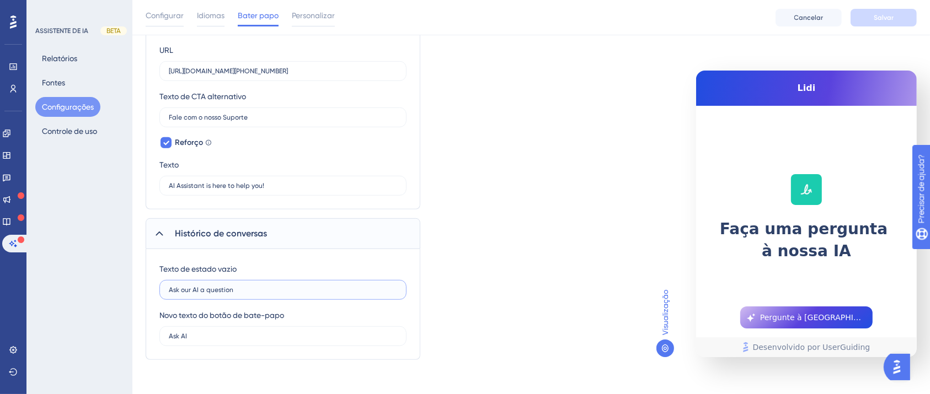
click at [275, 286] on input "Ask our AI a question" at bounding box center [283, 290] width 228 height 8
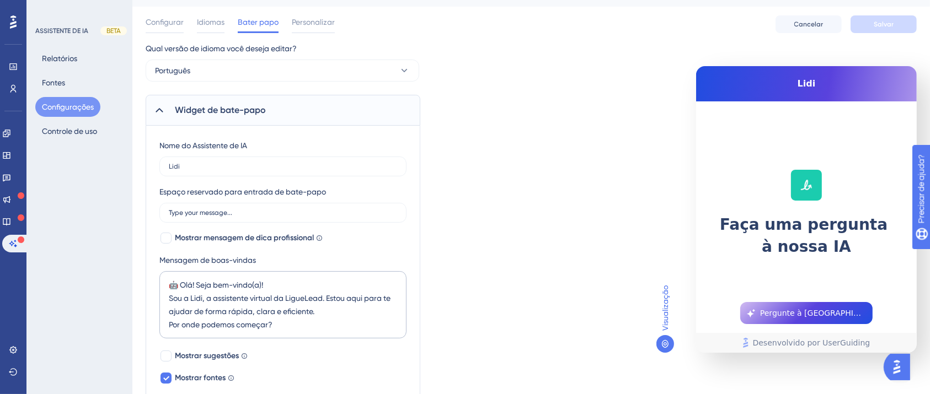
scroll to position [0, 0]
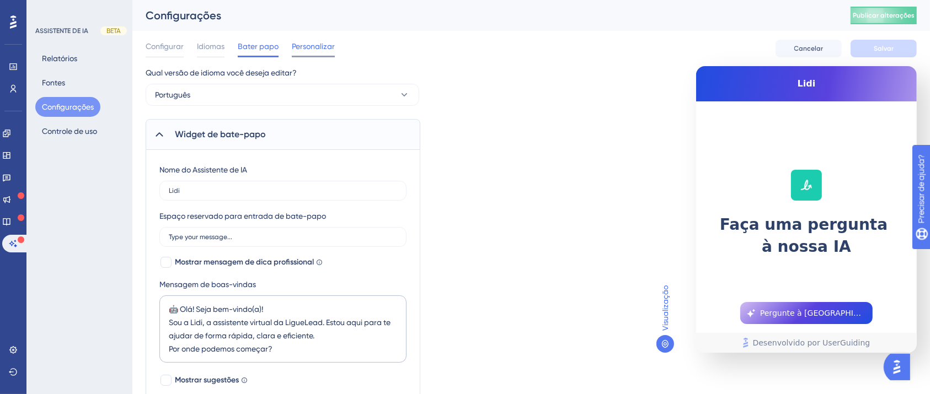
click at [314, 44] on font "Personalizar" at bounding box center [313, 46] width 43 height 9
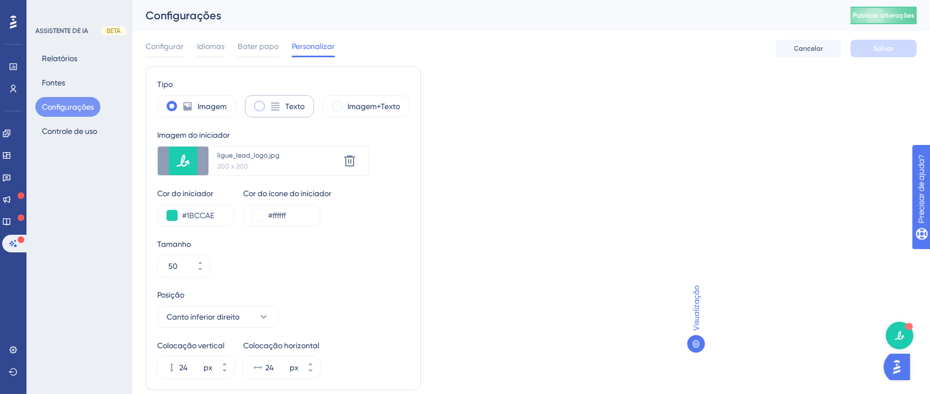
click at [283, 108] on div "Texto" at bounding box center [279, 106] width 69 height 22
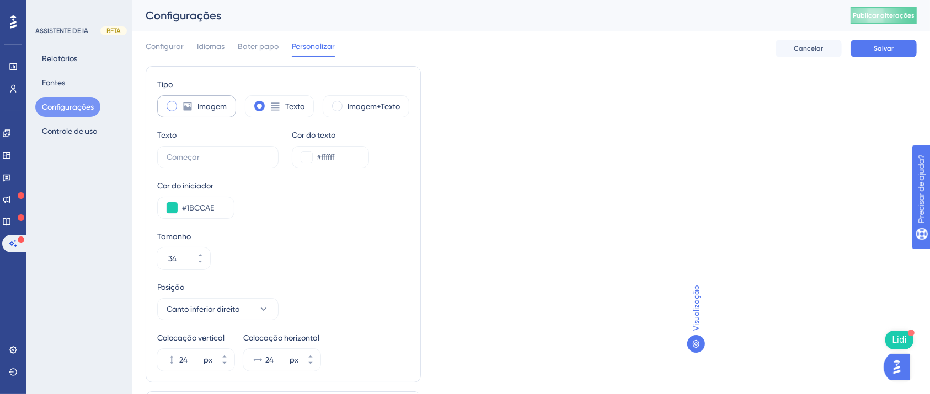
click at [176, 112] on div "Imagem" at bounding box center [196, 106] width 79 height 22
type input "50"
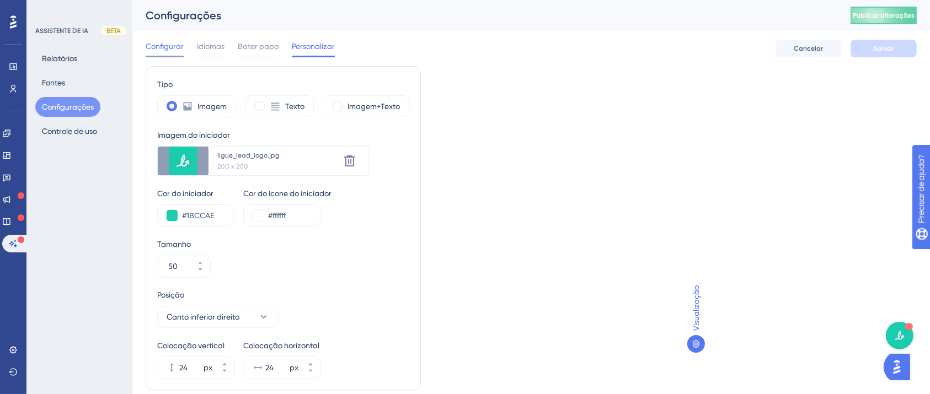
click at [165, 54] on div "Configurar" at bounding box center [165, 49] width 38 height 18
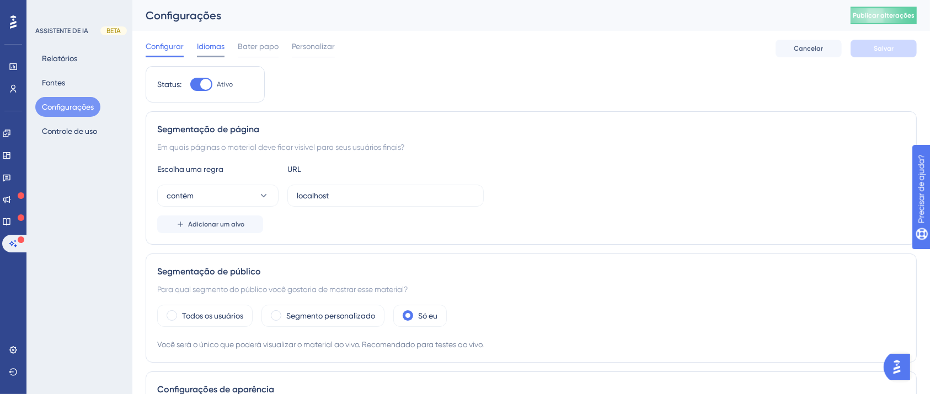
click at [221, 42] on font "Idiomas" at bounding box center [211, 46] width 28 height 9
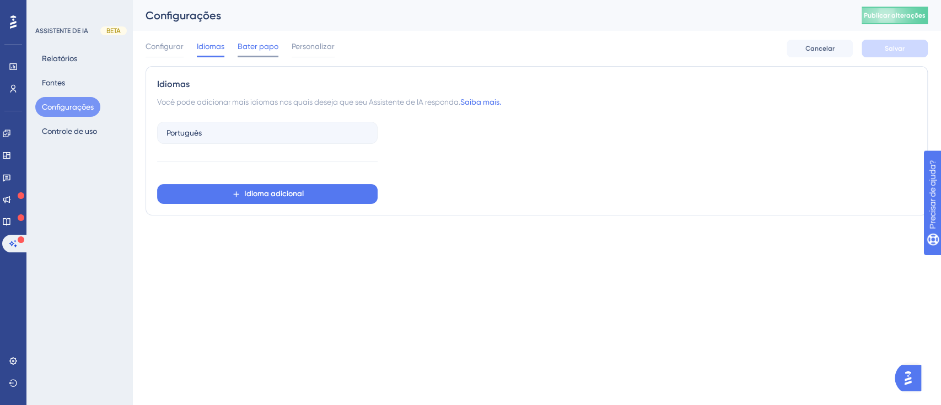
click at [275, 42] on font "Bater papo" at bounding box center [258, 46] width 41 height 9
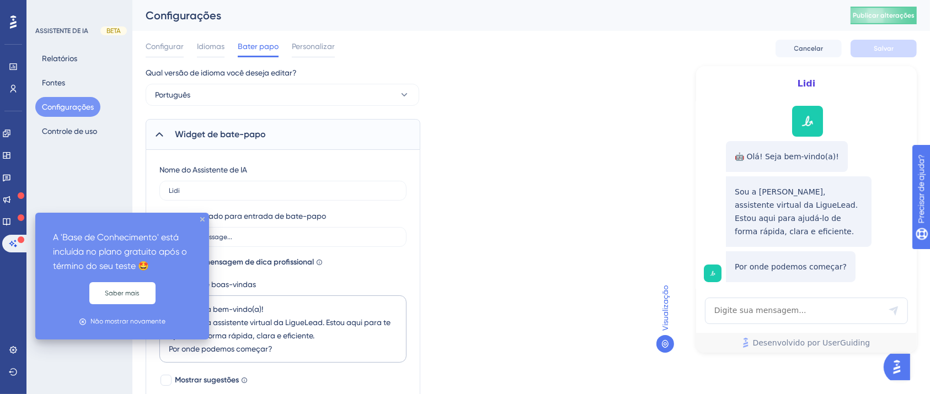
click at [18, 221] on icon at bounding box center [21, 218] width 7 height 7
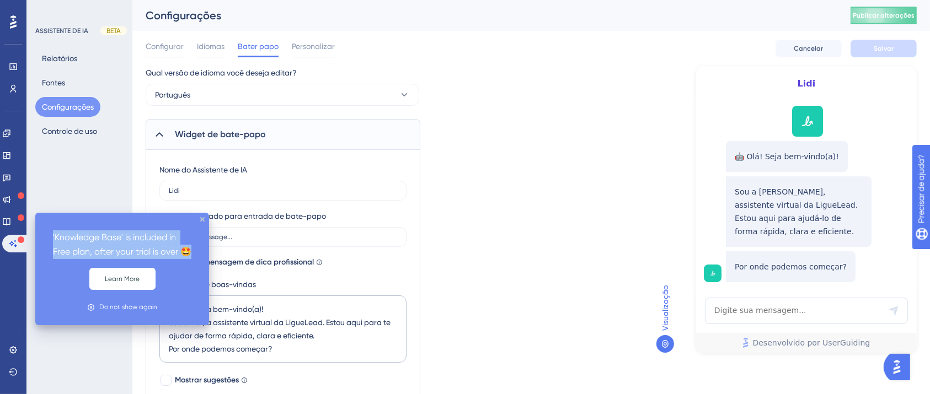
click at [18, 221] on icon at bounding box center [21, 218] width 7 height 7
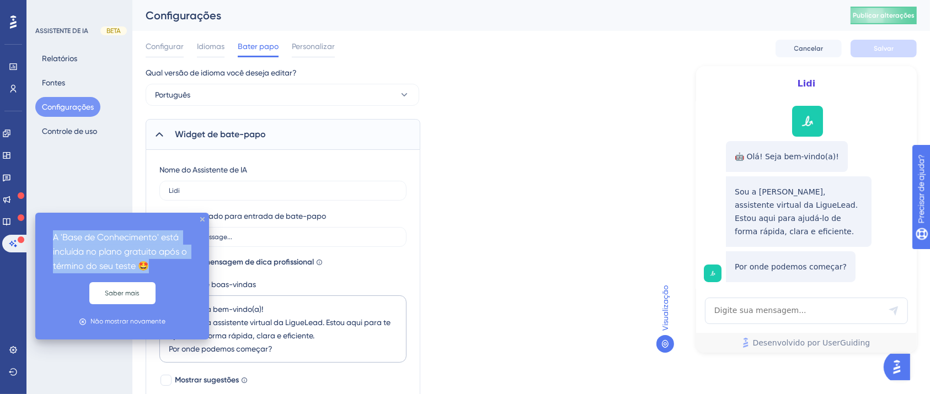
click at [18, 221] on icon at bounding box center [21, 218] width 7 height 7
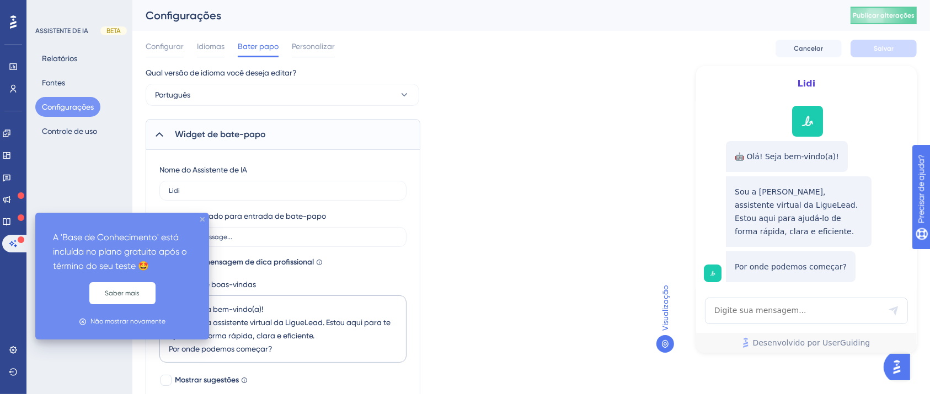
click at [202, 221] on icon "fechar dica de ferramenta" at bounding box center [202, 219] width 4 height 4
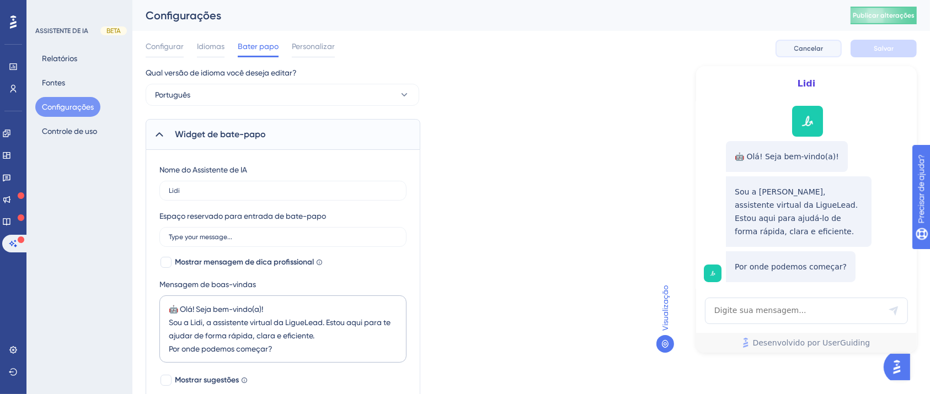
click at [817, 45] on font "Cancelar" at bounding box center [808, 49] width 29 height 8
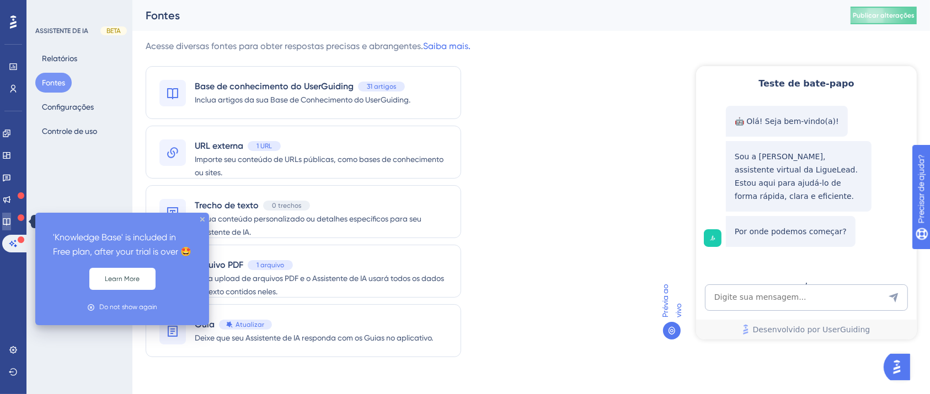
click at [11, 226] on link at bounding box center [6, 222] width 9 height 18
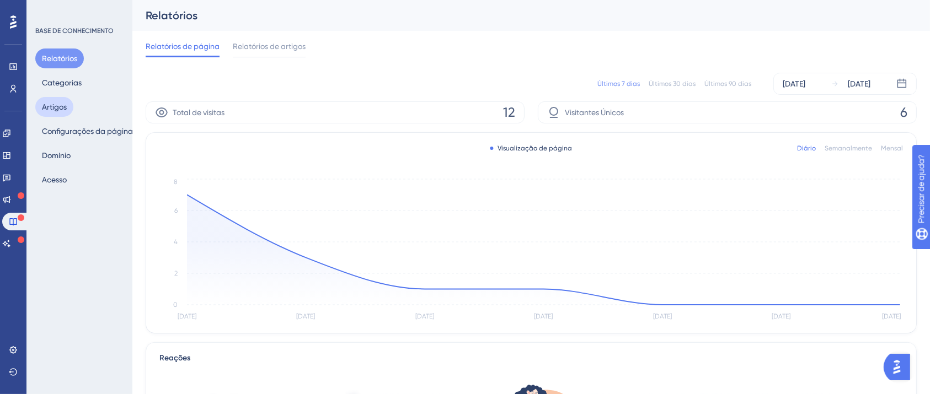
click at [66, 105] on font "Artigos" at bounding box center [54, 107] width 25 height 9
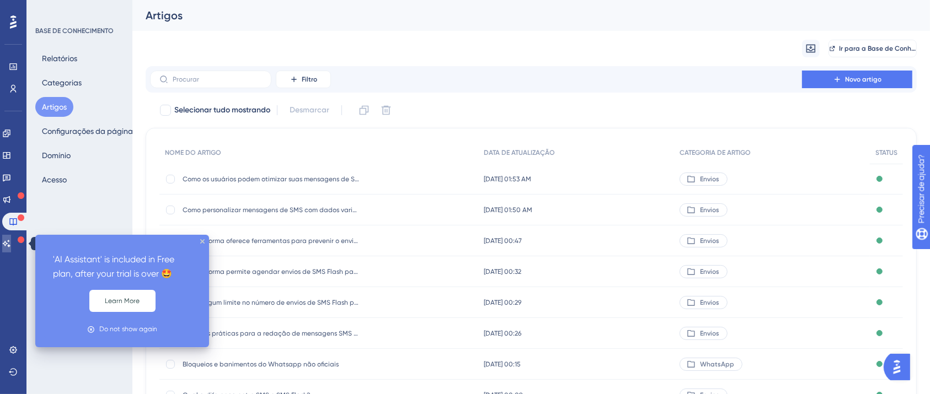
click at [11, 239] on icon at bounding box center [6, 243] width 9 height 9
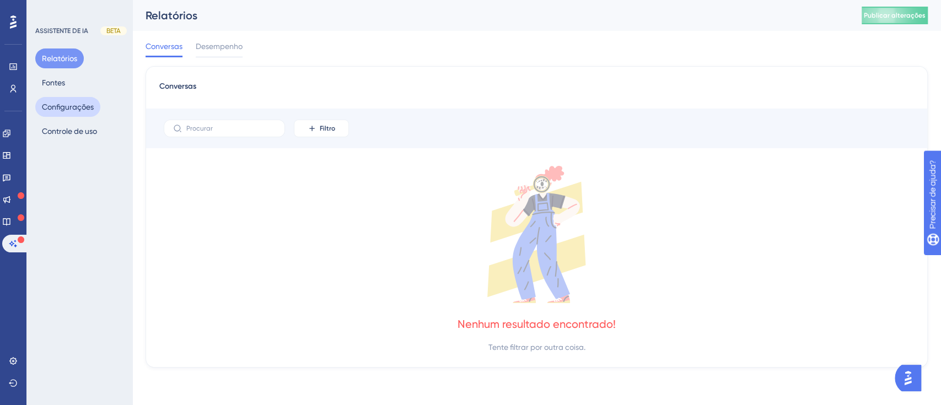
click at [69, 108] on font "Configurações" at bounding box center [68, 107] width 52 height 9
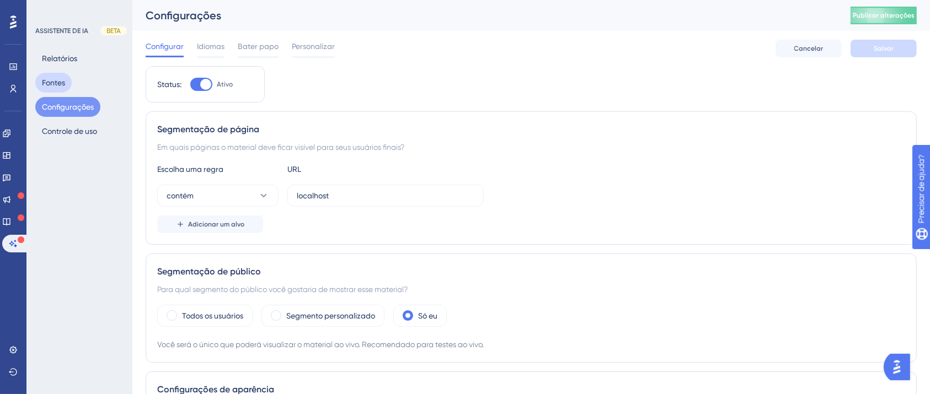
click at [60, 78] on font "Fontes" at bounding box center [53, 82] width 23 height 9
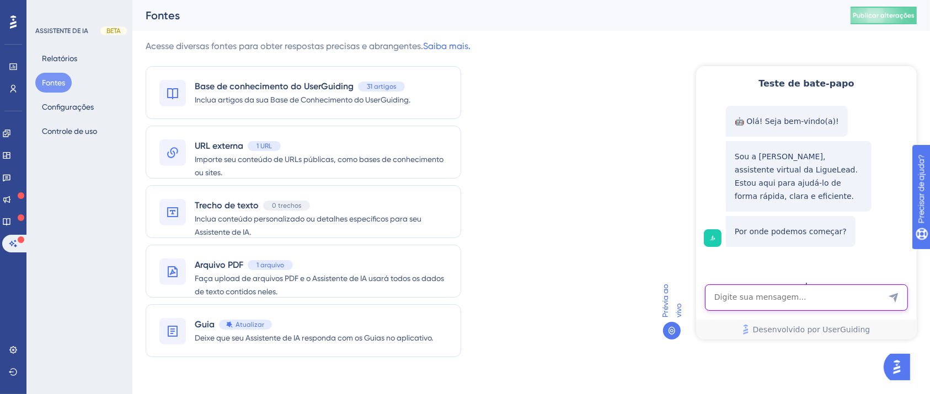
click at [784, 298] on textarea "Entrada de texto do assistente de IA" at bounding box center [805, 297] width 203 height 26
type textarea "suporte"
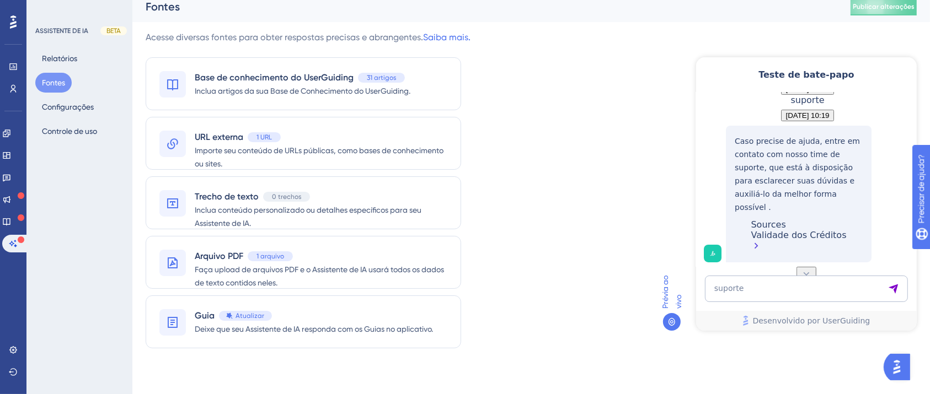
scroll to position [12, 0]
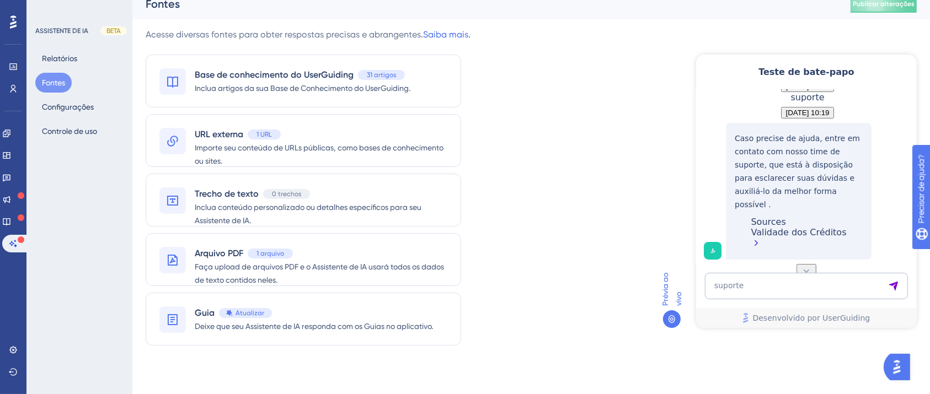
click at [803, 269] on icon at bounding box center [806, 270] width 6 height 3
click at [814, 296] on textarea "suporte" at bounding box center [805, 285] width 203 height 26
type textarea "falar com humano"
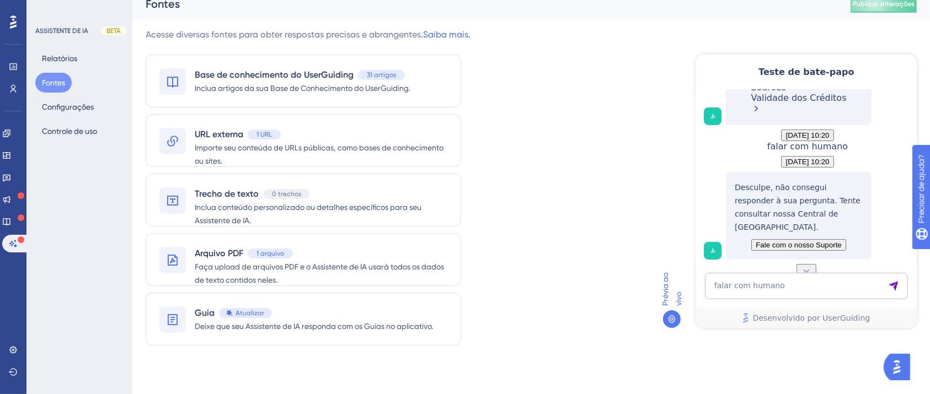
scroll to position [353, 0]
click at [795, 240] on span "Fale com o nosso Suporte" at bounding box center [798, 244] width 86 height 8
click at [800, 246] on button "Fale com o nosso Suporte" at bounding box center [797, 245] width 95 height 12
click at [798, 245] on span "Fale com o nosso Suporte" at bounding box center [798, 244] width 86 height 8
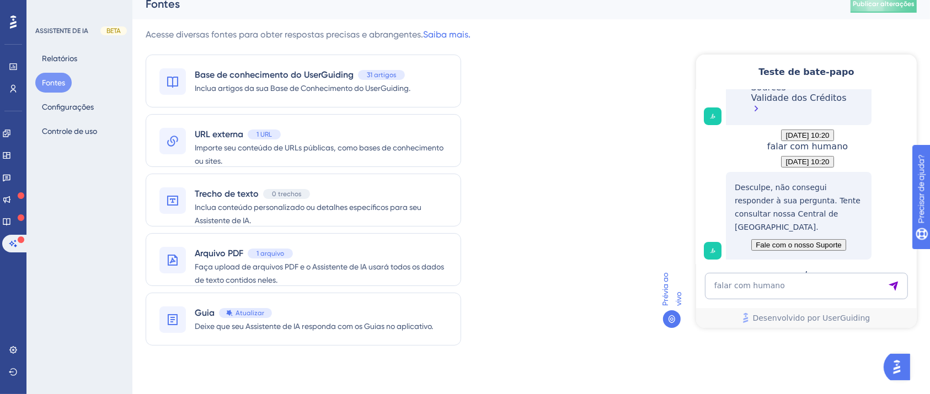
drag, startPoint x: 780, startPoint y: 242, endPoint x: 771, endPoint y: 239, distance: 9.2
click at [778, 243] on span "Fale com o nosso Suporte" at bounding box center [798, 244] width 86 height 8
click at [769, 240] on span "Fale com o nosso Suporte" at bounding box center [798, 244] width 86 height 8
click at [766, 240] on span "Fale com o nosso Suporte" at bounding box center [798, 244] width 86 height 8
click at [762, 240] on span "Fale com o nosso Suporte" at bounding box center [798, 244] width 86 height 8
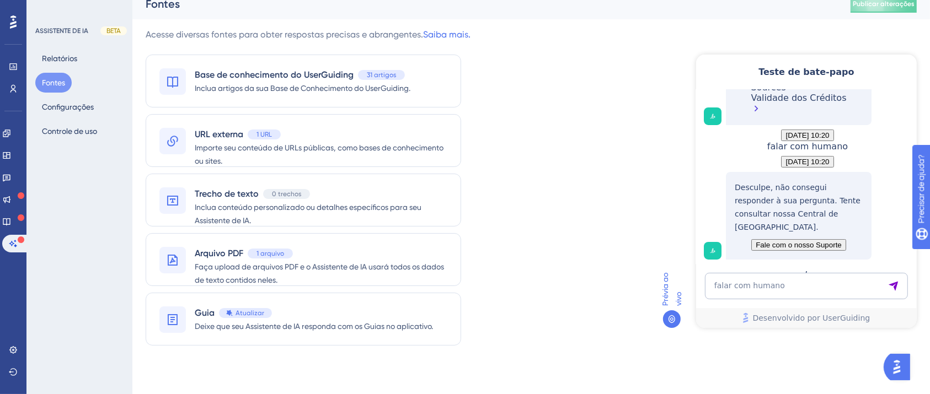
click at [760, 240] on span "Fale com o nosso Suporte" at bounding box center [798, 244] width 86 height 8
click at [778, 240] on span "Fale com o nosso Suporte" at bounding box center [798, 244] width 86 height 8
click at [779, 240] on span "Fale com o nosso Suporte" at bounding box center [798, 244] width 86 height 8
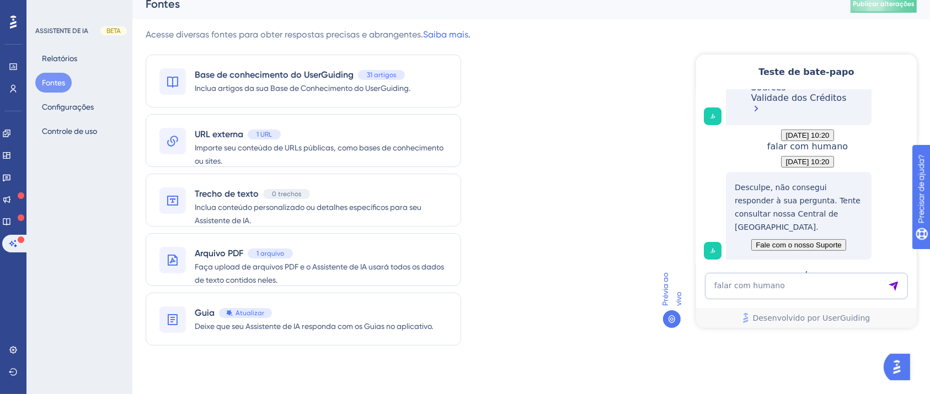
click at [779, 240] on span "Fale com o nosso Suporte" at bounding box center [798, 244] width 86 height 8
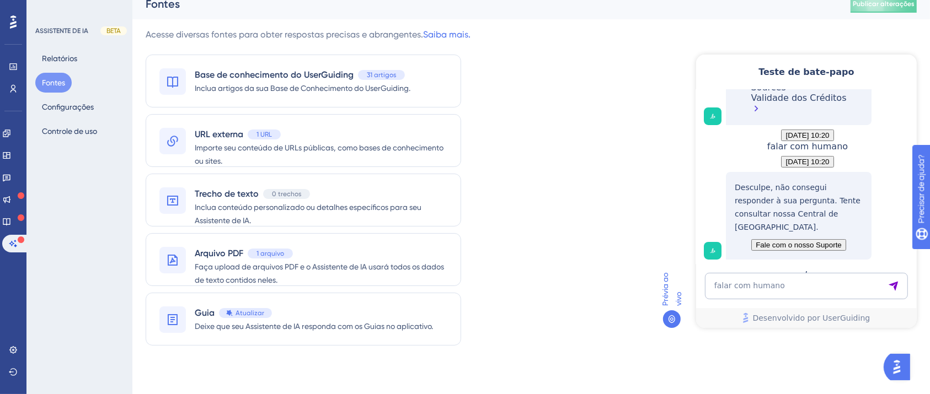
click at [779, 240] on span "Fale com o nosso Suporte" at bounding box center [798, 244] width 86 height 8
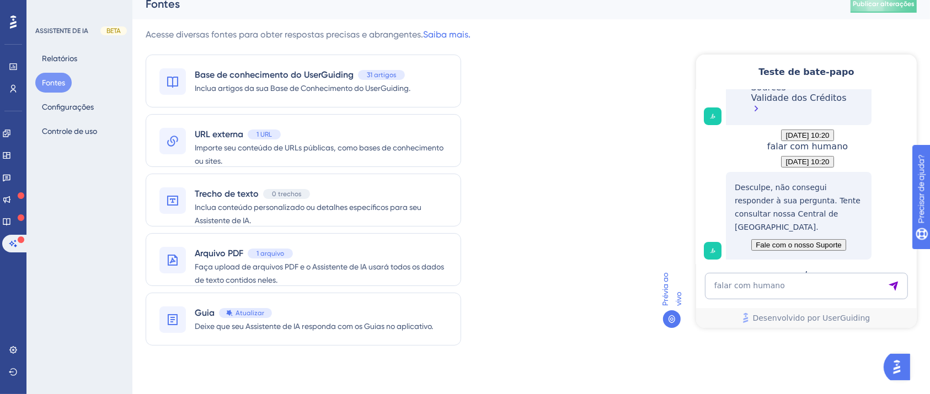
click at [762, 250] on button "Fale com o nosso Suporte" at bounding box center [797, 245] width 95 height 12
click at [761, 240] on span "Fale com o nosso Suporte" at bounding box center [798, 244] width 86 height 8
click at [758, 242] on span "Fale com o nosso Suporte" at bounding box center [798, 244] width 86 height 8
click at [761, 244] on span "Fale com o nosso Suporte" at bounding box center [798, 244] width 86 height 8
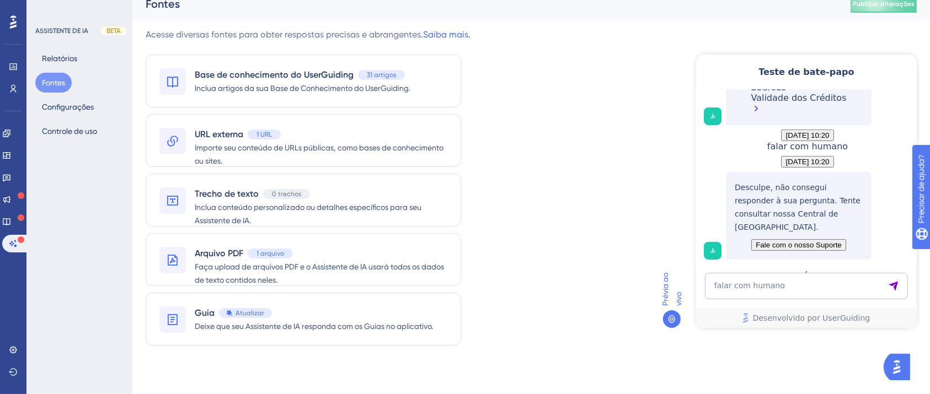
drag, startPoint x: 766, startPoint y: 246, endPoint x: 779, endPoint y: 243, distance: 13.6
click at [766, 246] on button "Fale com o nosso Suporte" at bounding box center [797, 245] width 95 height 12
click at [68, 139] on button "Controle de uso" at bounding box center [69, 131] width 68 height 20
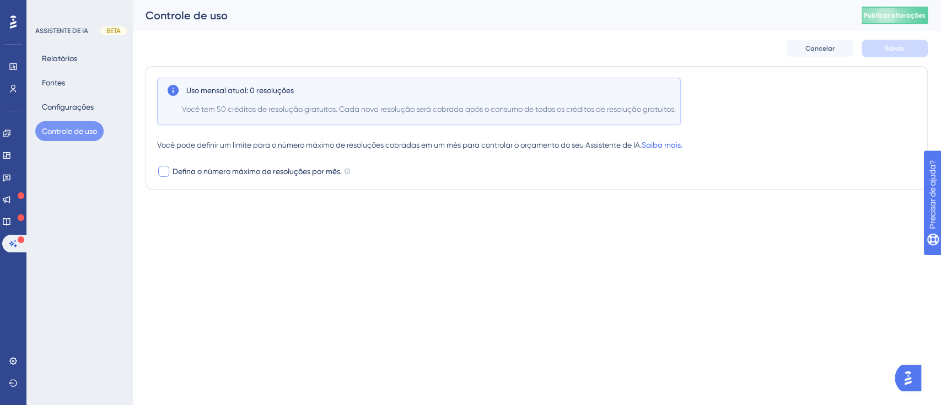
click at [202, 171] on font "Defina o número máximo de resoluções por mês." at bounding box center [257, 171] width 169 height 9
click at [207, 170] on font "Defina o número máximo de resoluções por mês." at bounding box center [257, 171] width 169 height 9
checkbox input "true"
click at [215, 192] on icon at bounding box center [212, 192] width 7 height 7
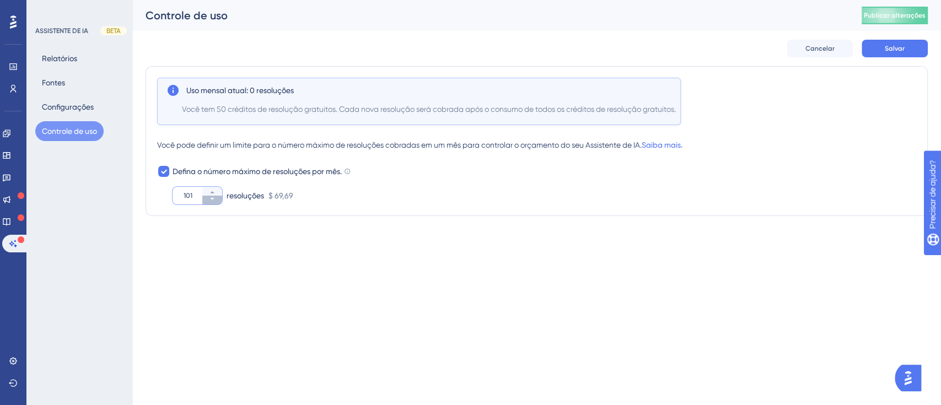
click at [209, 199] on icon at bounding box center [212, 199] width 7 height 7
type input "100"
click at [215, 219] on div "Uso mensal atual: 0 resoluções Você tem 50 créditos de resolução gratuitos. Cad…" at bounding box center [537, 145] width 782 height 159
click at [165, 175] on icon at bounding box center [163, 171] width 7 height 9
checkbox input "false"
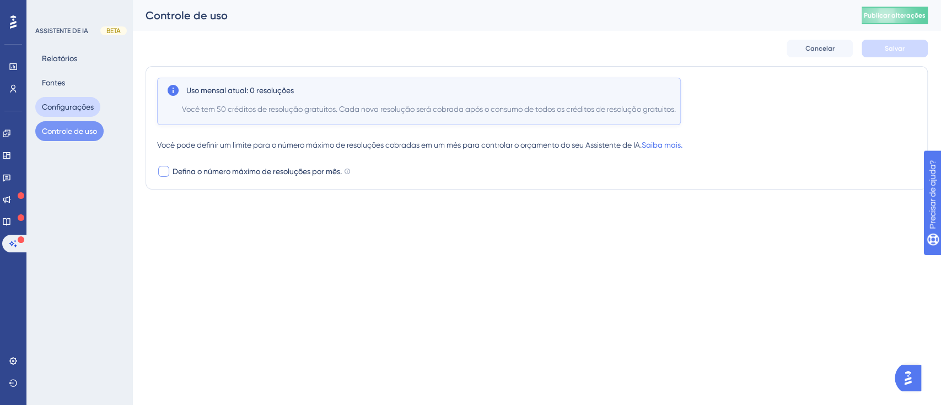
click at [83, 110] on font "Configurações" at bounding box center [68, 107] width 52 height 9
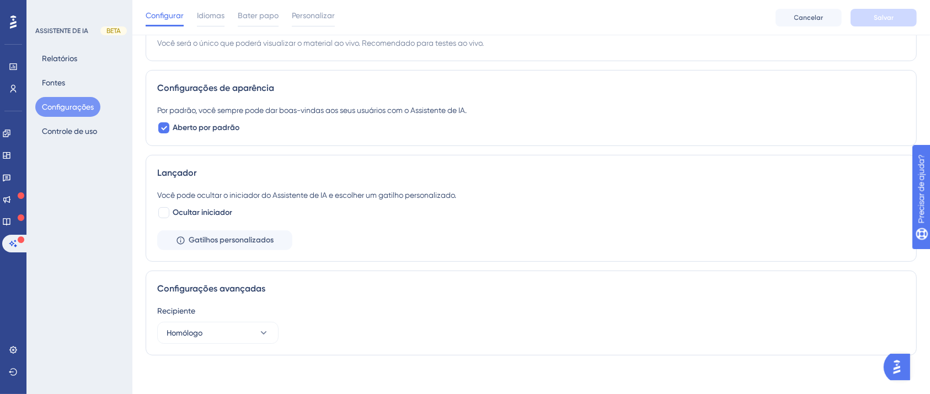
scroll to position [310, 0]
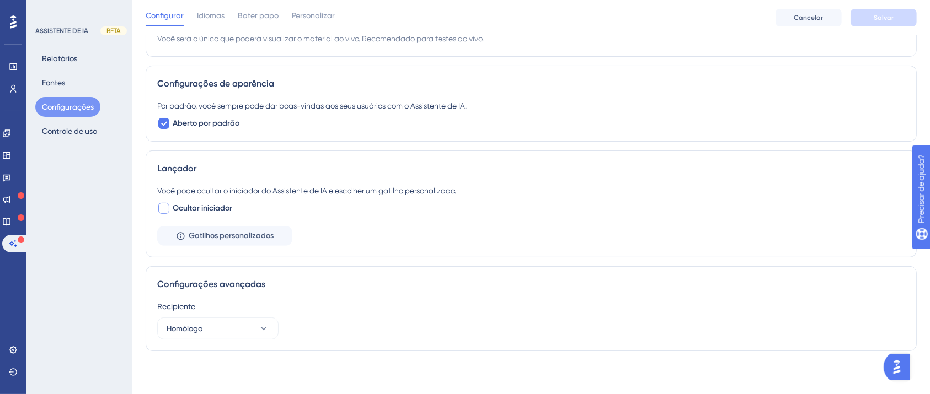
click at [164, 209] on div at bounding box center [163, 208] width 11 height 11
click at [164, 209] on icon at bounding box center [164, 209] width 6 height 4
checkbox input "false"
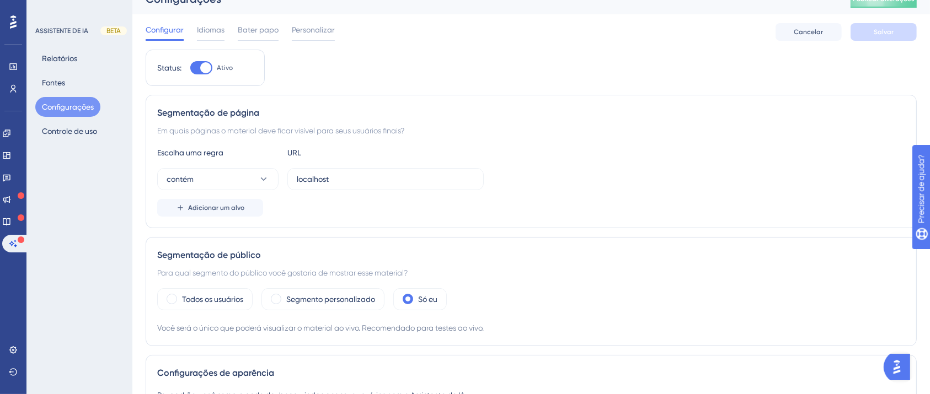
scroll to position [0, 0]
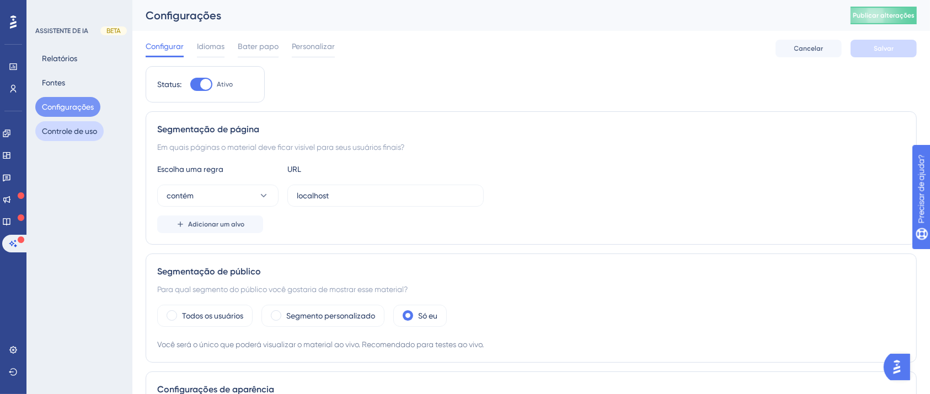
click at [74, 131] on font "Controle de uso" at bounding box center [69, 131] width 55 height 9
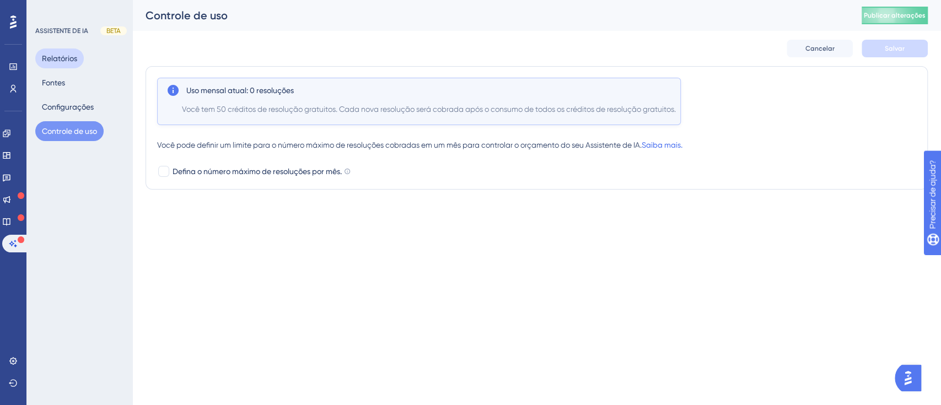
click at [75, 61] on font "Relatórios" at bounding box center [59, 58] width 35 height 9
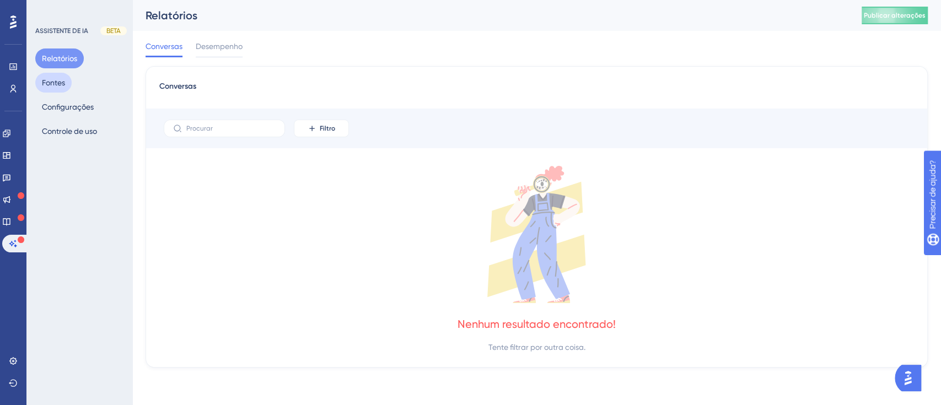
click at [58, 78] on font "Fontes" at bounding box center [53, 82] width 23 height 9
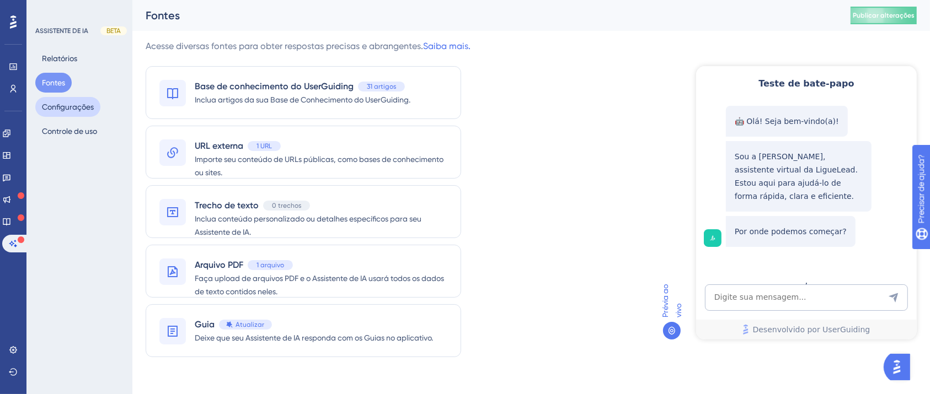
click at [85, 113] on font "Configurações" at bounding box center [68, 106] width 52 height 13
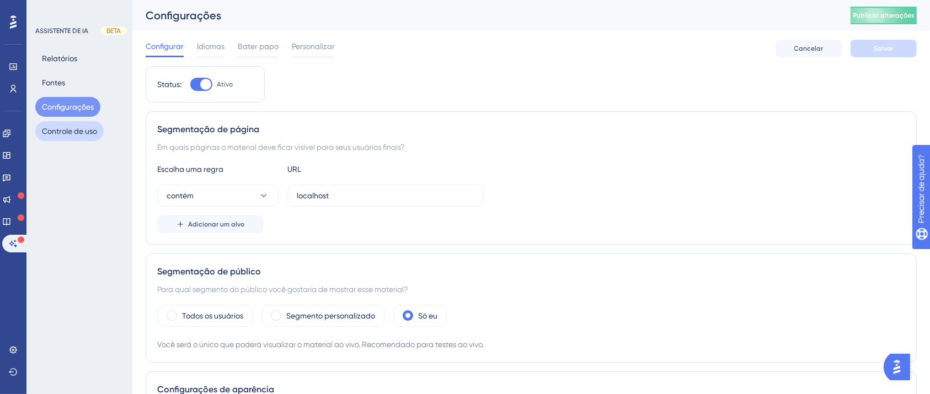
click at [84, 130] on font "Controle de uso" at bounding box center [69, 131] width 55 height 9
